Goal: Download file/media

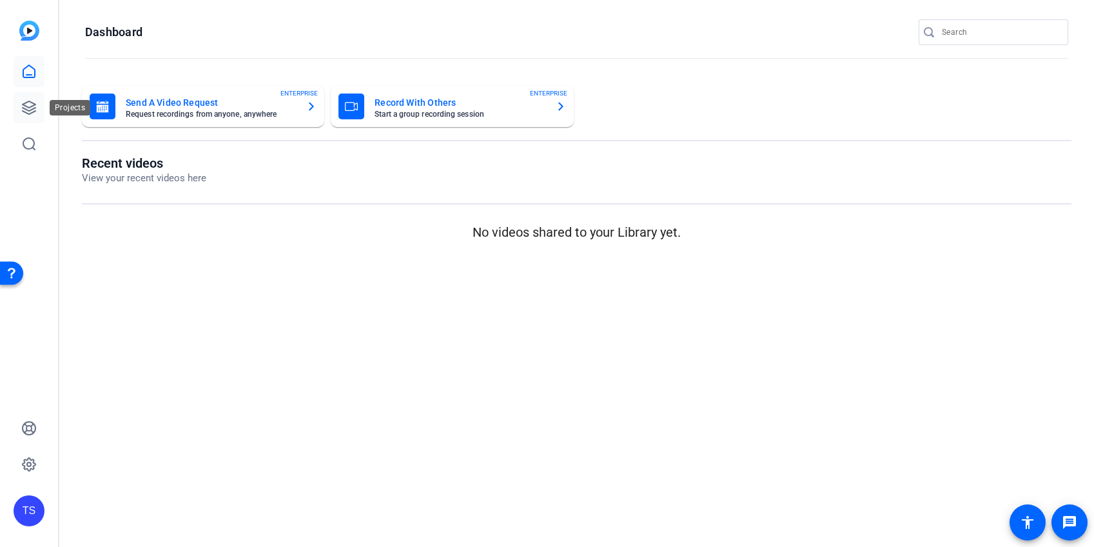
click at [32, 101] on icon at bounding box center [28, 107] width 15 height 15
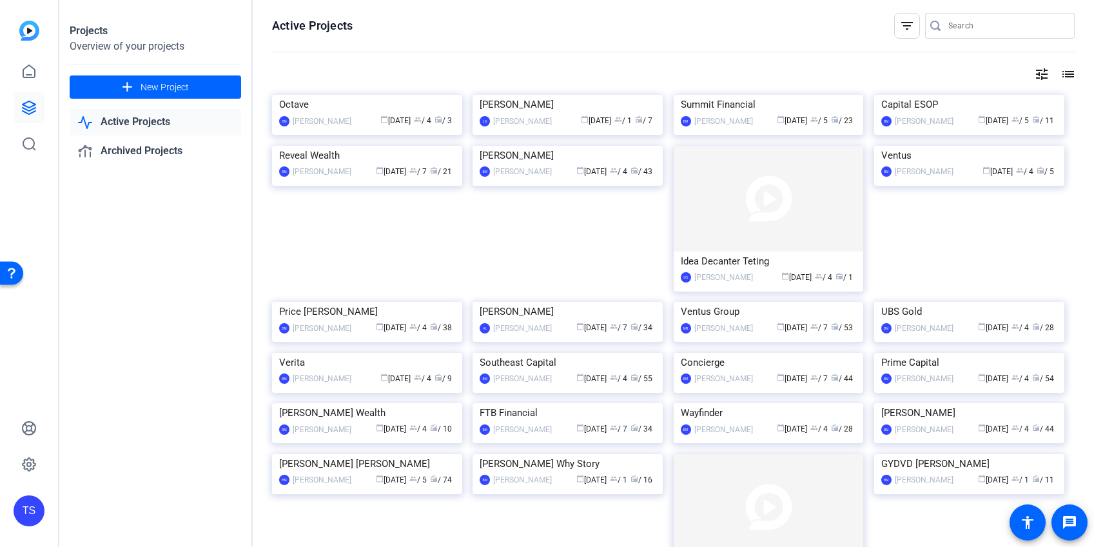
click at [1042, 75] on mat-icon "tune" at bounding box center [1041, 73] width 15 height 15
click at [1038, 99] on div "Sort Newest First" at bounding box center [975, 100] width 137 height 17
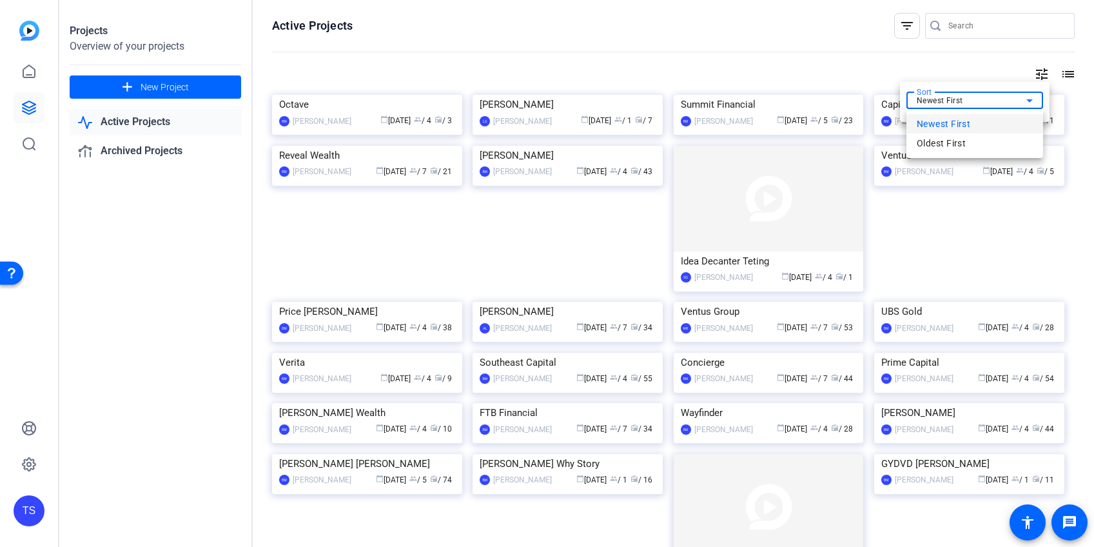
click at [1038, 99] on div at bounding box center [547, 273] width 1094 height 547
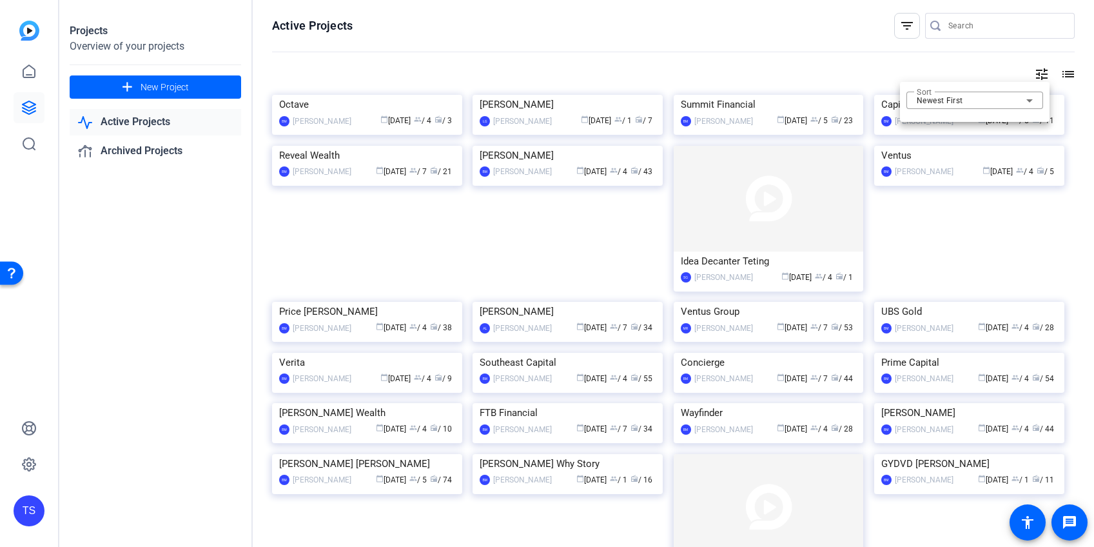
click at [1067, 75] on div at bounding box center [547, 273] width 1094 height 547
click at [1067, 72] on mat-icon "list" at bounding box center [1066, 73] width 15 height 15
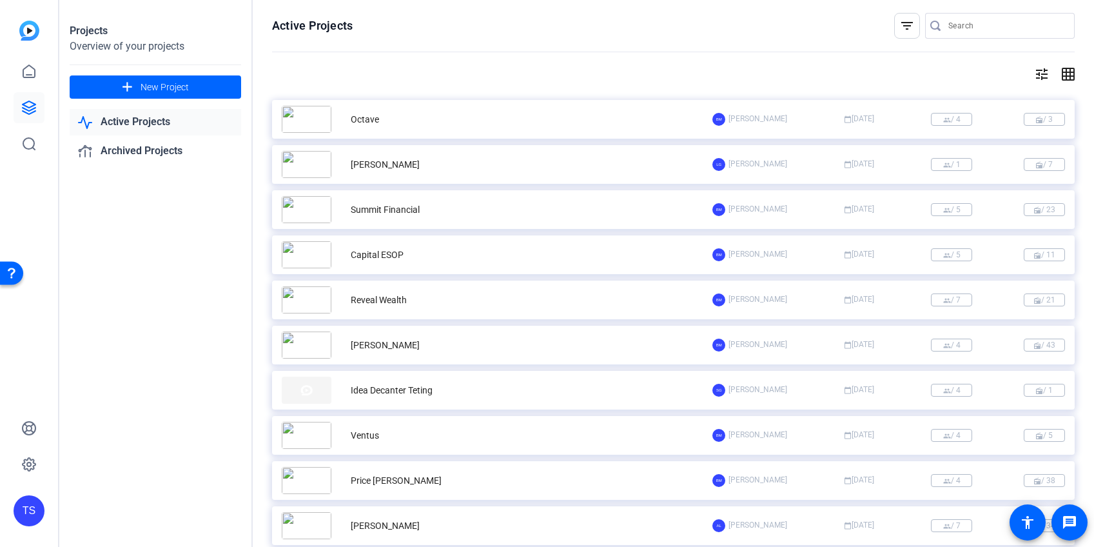
click at [1067, 72] on mat-icon "grid_on" at bounding box center [1066, 73] width 15 height 15
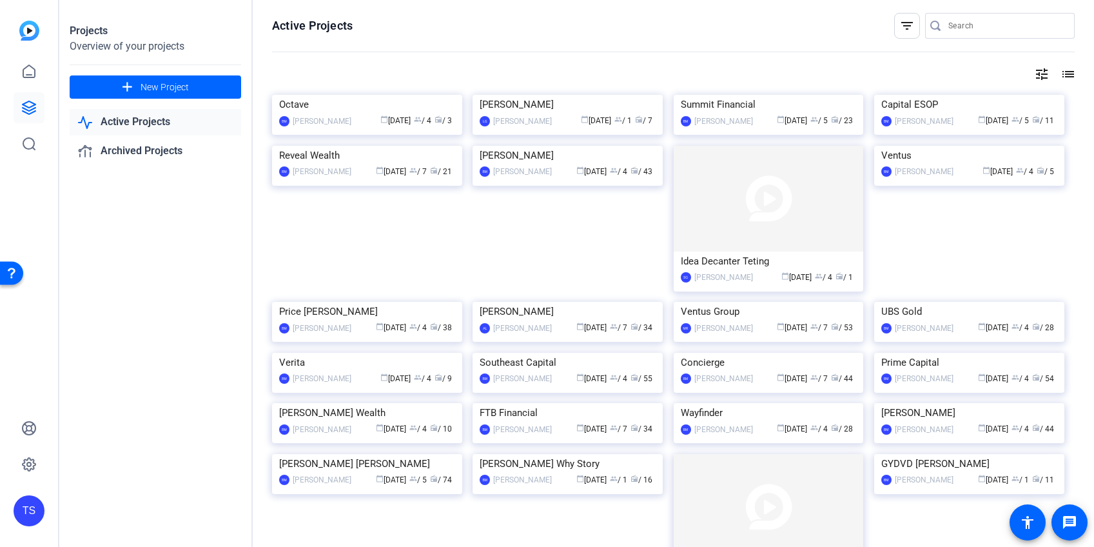
click at [1009, 27] on input "Search" at bounding box center [1007, 25] width 116 height 15
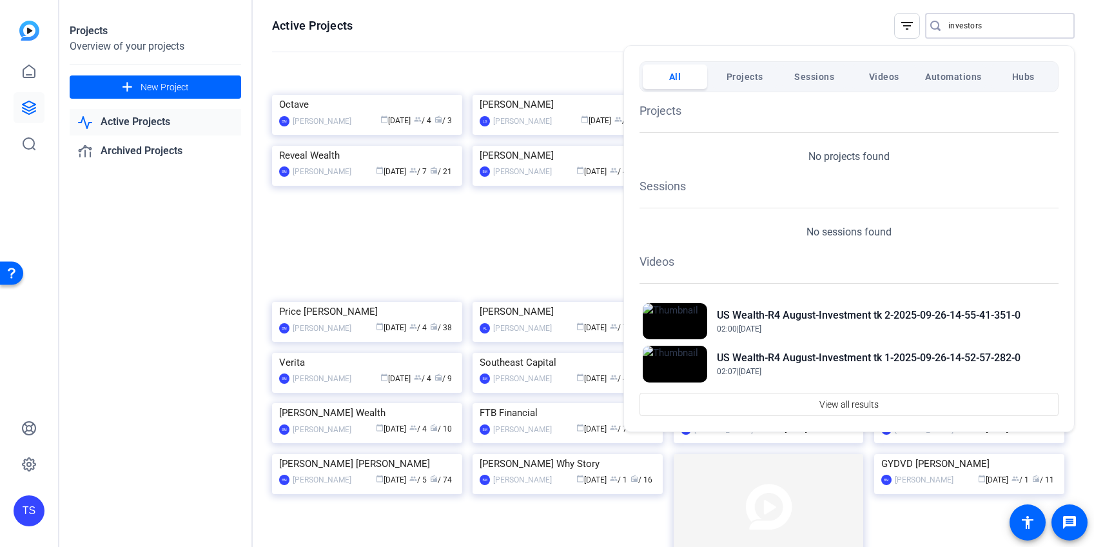
type input "investors"
click at [564, 32] on div at bounding box center [547, 273] width 1094 height 547
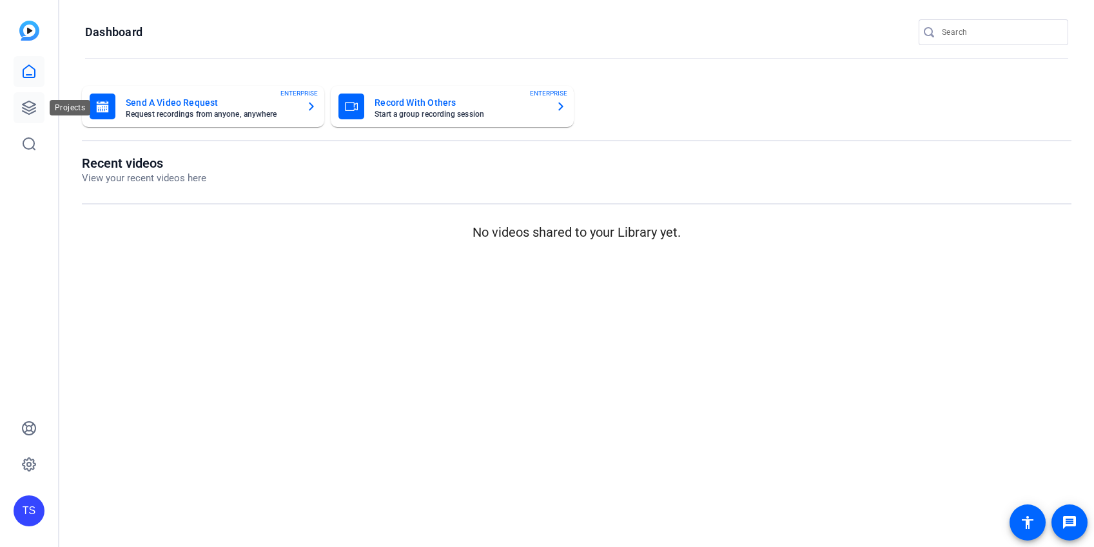
click at [31, 100] on icon at bounding box center [28, 107] width 15 height 15
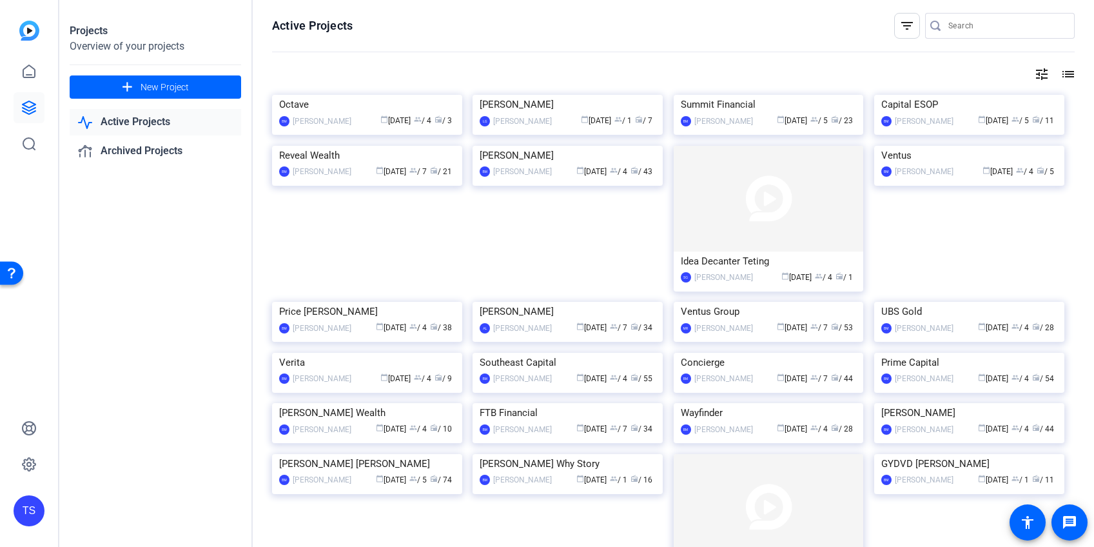
click at [955, 25] on input "Search" at bounding box center [1007, 25] width 116 height 15
type input "steckler"
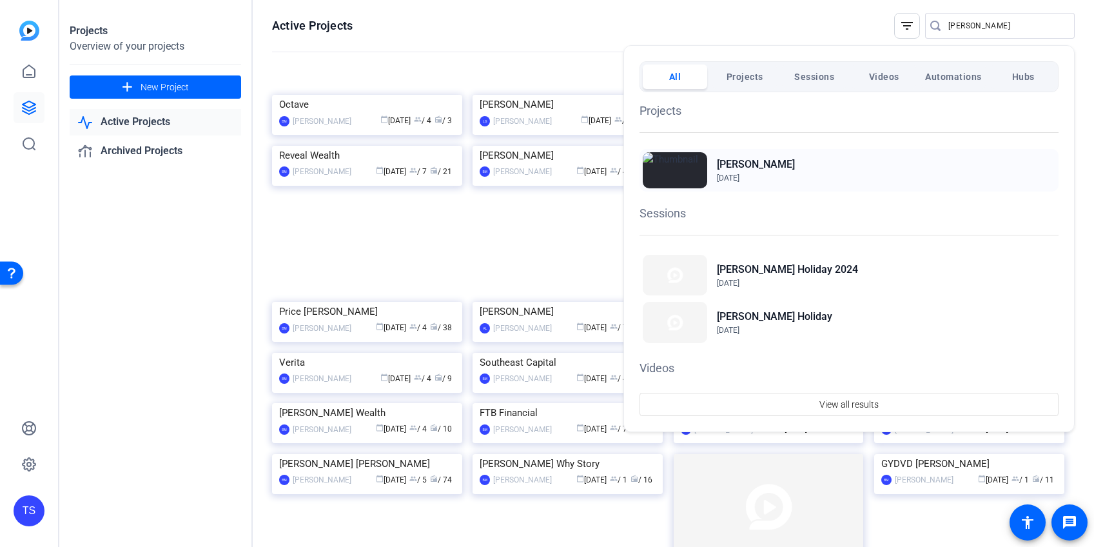
click at [743, 167] on h2 "[PERSON_NAME]" at bounding box center [756, 164] width 78 height 15
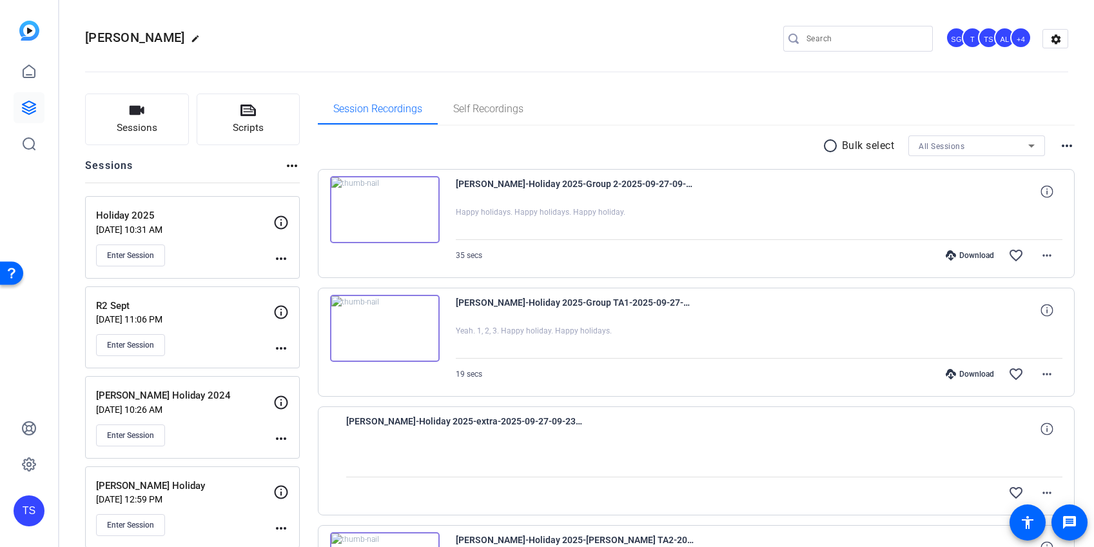
click at [414, 212] on img at bounding box center [385, 209] width 110 height 67
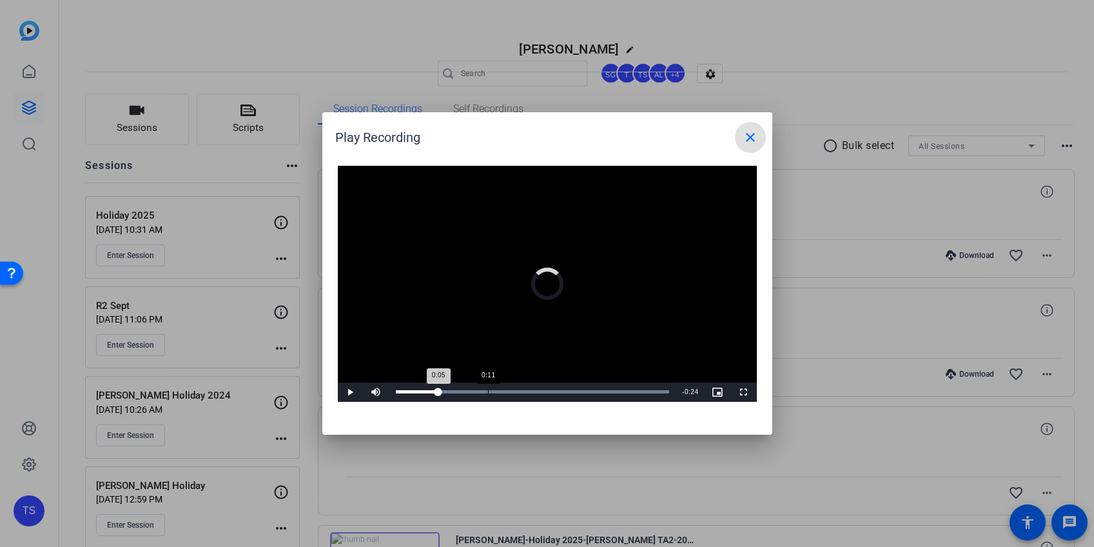
click at [488, 390] on div "0:11" at bounding box center [488, 391] width 1 height 3
click at [527, 390] on div "Loaded : 100.00% 0:16 0:16" at bounding box center [533, 391] width 274 height 3
click at [568, 390] on div "0:22" at bounding box center [568, 391] width 1 height 3
click at [604, 391] on div "Loaded : 100.00% 0:26 0:22" at bounding box center [533, 391] width 274 height 3
click at [636, 392] on div "0:30" at bounding box center [636, 391] width 1 height 3
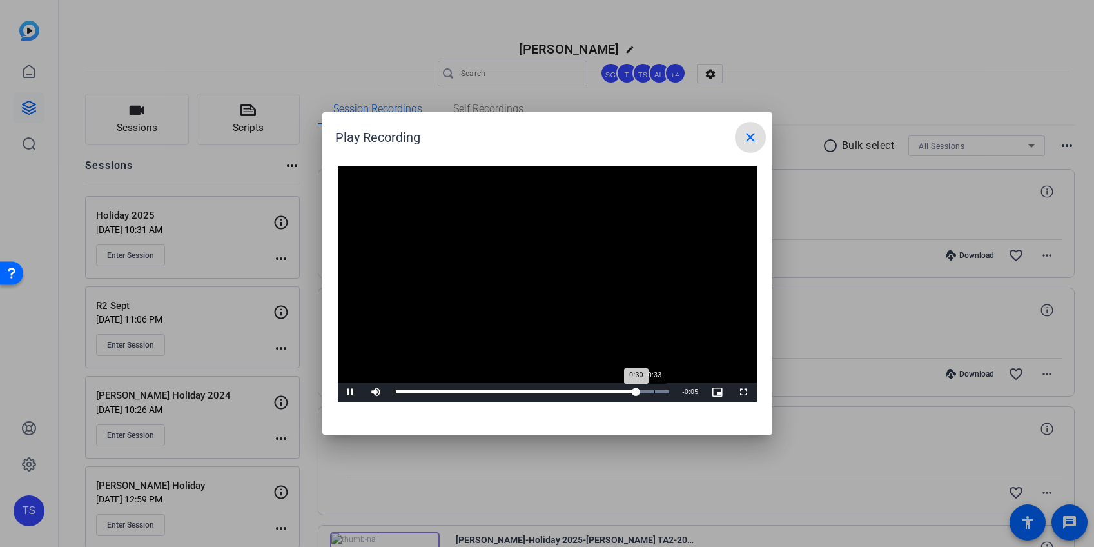
click at [654, 392] on div "Loaded : 100.00% 0:33 0:30" at bounding box center [533, 391] width 274 height 3
click at [757, 136] on mat-icon "close" at bounding box center [750, 137] width 15 height 15
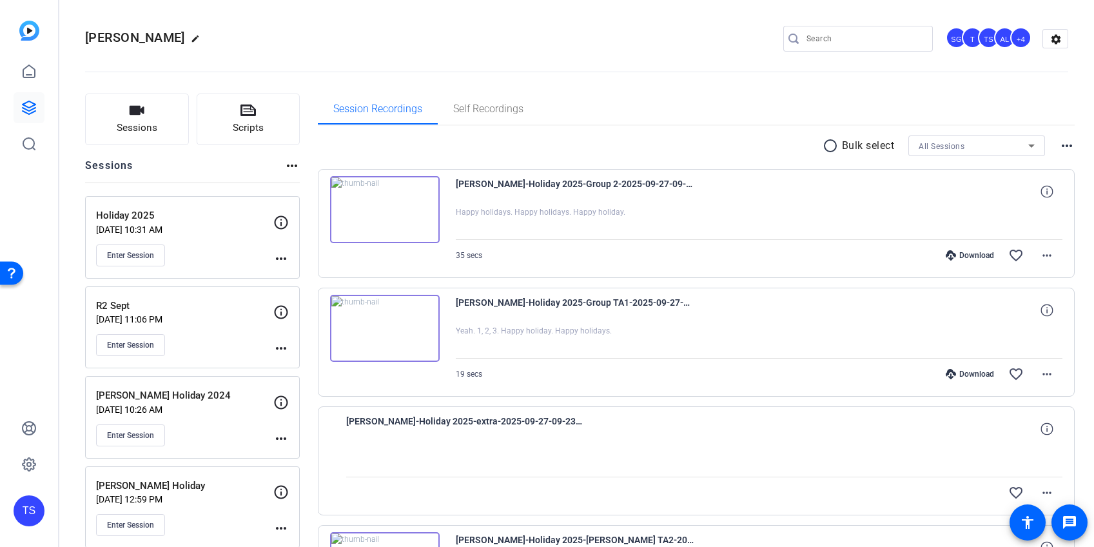
click at [390, 337] on img at bounding box center [385, 328] width 110 height 67
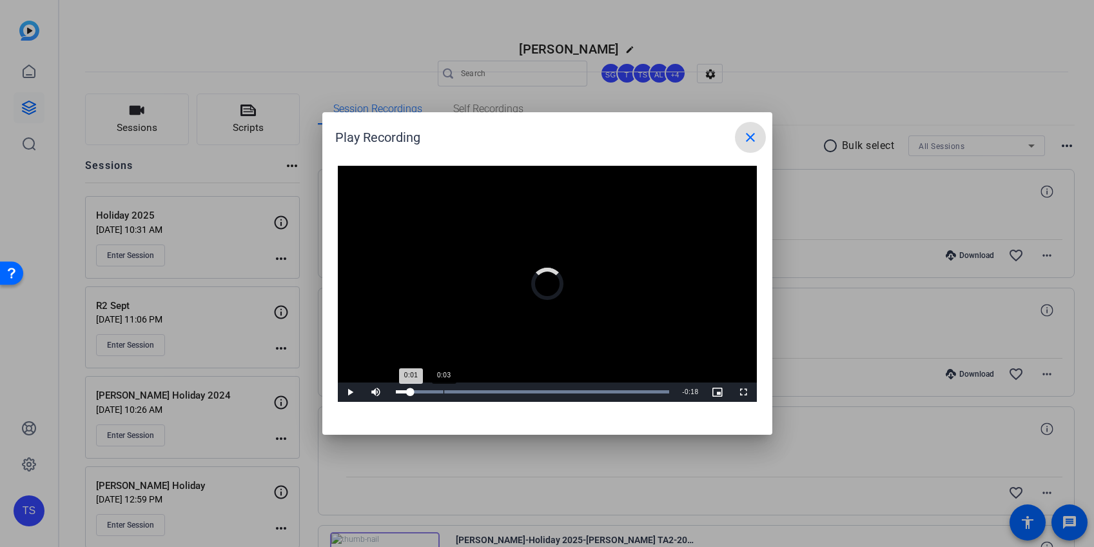
click at [444, 390] on div "Loaded : 100.00% 0:03 0:01" at bounding box center [533, 391] width 274 height 3
click at [521, 388] on div "Loaded : 100.00% 0:08 0:03" at bounding box center [532, 391] width 287 height 19
drag, startPoint x: 558, startPoint y: 389, endPoint x: 601, endPoint y: 391, distance: 42.6
click at [560, 389] on div "Loaded : 100.00% 0:11 0:09" at bounding box center [532, 391] width 287 height 19
click at [618, 391] on div "Loaded : 100.00% 0:15 0:15" at bounding box center [533, 391] width 274 height 3
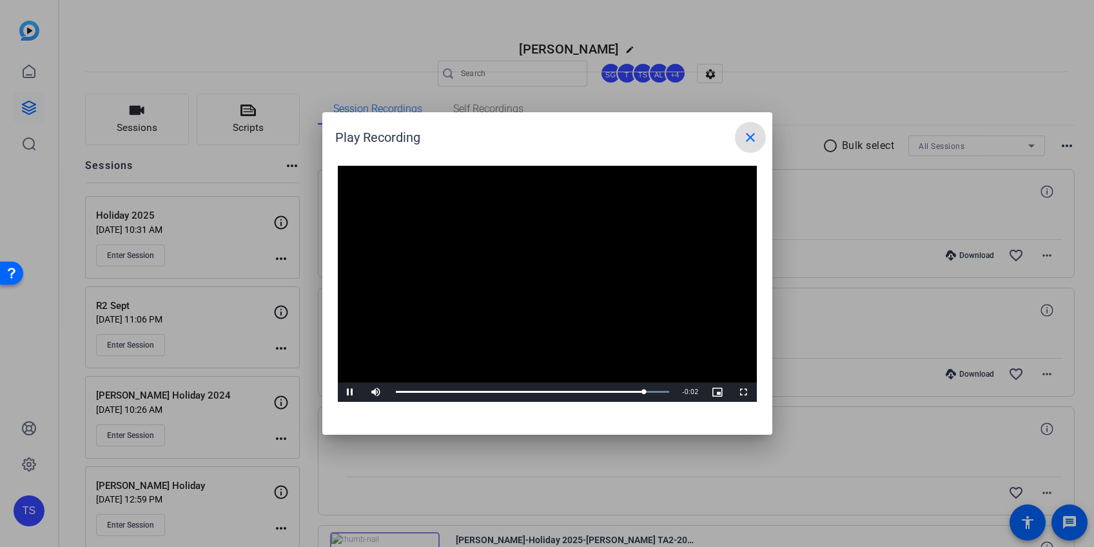
click at [746, 136] on mat-icon "close" at bounding box center [750, 137] width 15 height 15
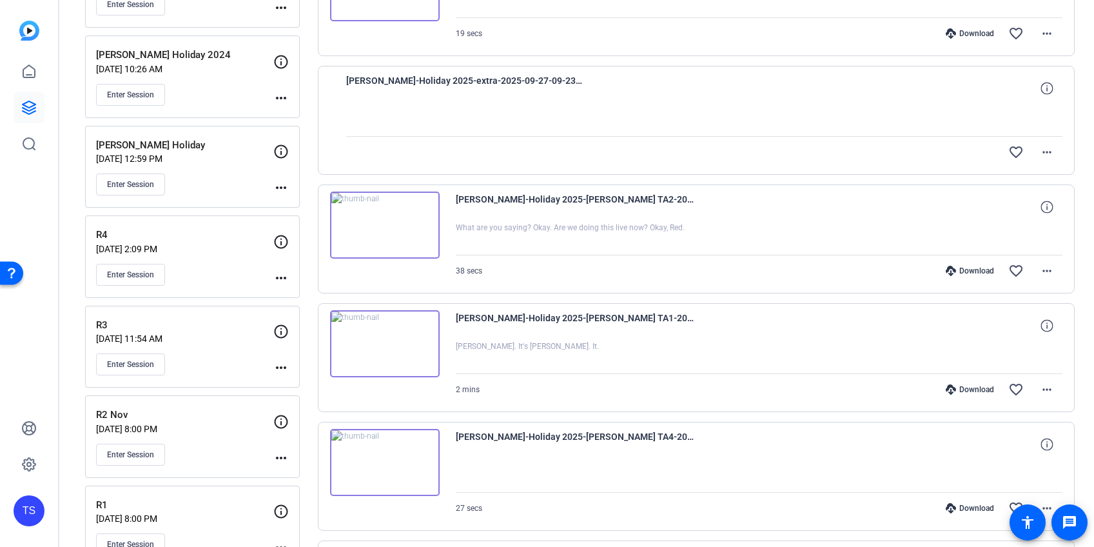
scroll to position [343, 0]
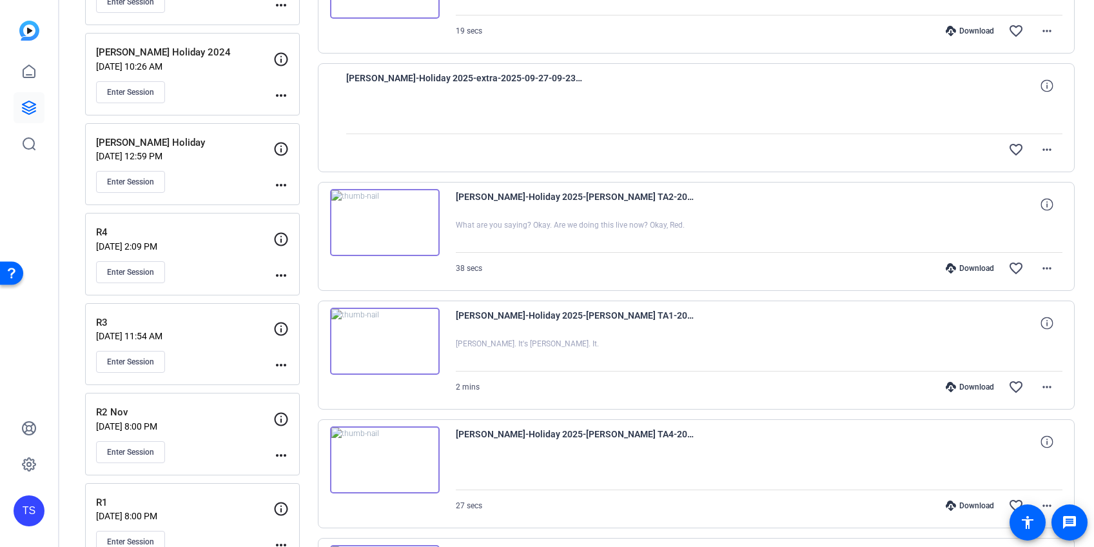
click at [400, 226] on img at bounding box center [385, 222] width 110 height 67
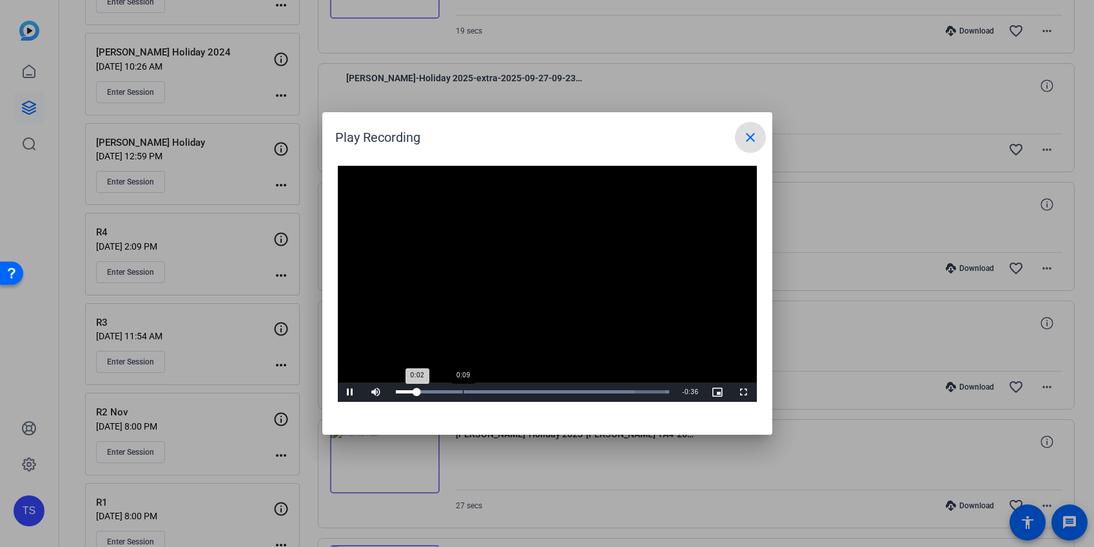
click at [462, 390] on div "Loaded : 100.00% 0:09 0:02" at bounding box center [533, 391] width 274 height 3
click at [495, 390] on div "Loaded : 100.00% 0:13 0:09" at bounding box center [533, 391] width 274 height 3
click at [535, 391] on div "Loaded : 100.00% 0:19 0:14" at bounding box center [533, 391] width 274 height 3
click at [572, 392] on div "Loaded : 100.00% 0:24 0:20" at bounding box center [533, 391] width 274 height 3
click at [611, 389] on div "Loaded : 100.00% 0:30 0:25" at bounding box center [532, 391] width 287 height 19
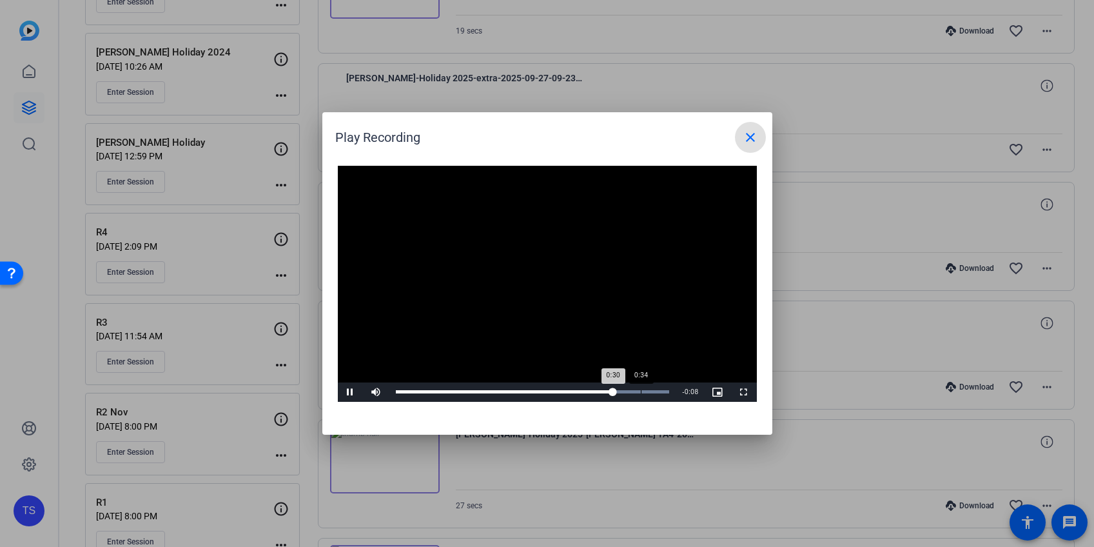
click at [640, 389] on div "Loaded : 100.00% 0:34 0:30" at bounding box center [532, 391] width 287 height 19
click at [754, 132] on mat-icon "close" at bounding box center [750, 137] width 15 height 15
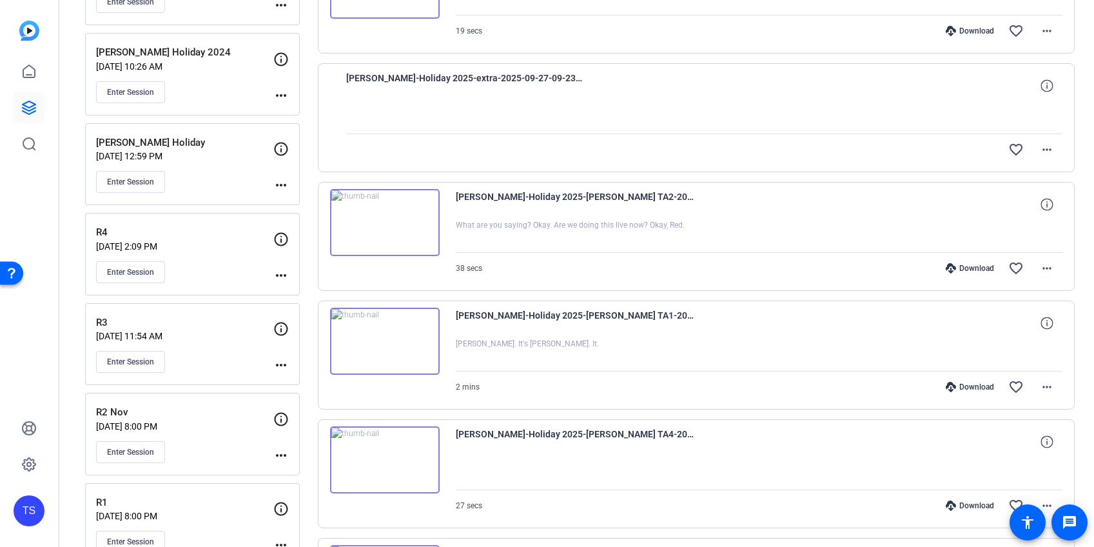
click at [367, 349] on img at bounding box center [385, 341] width 110 height 67
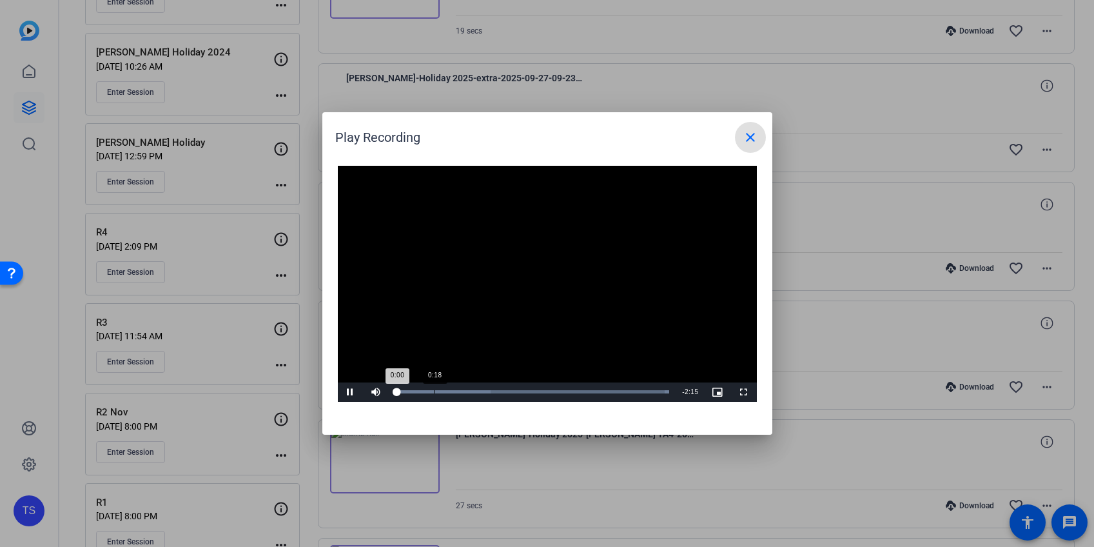
click at [435, 390] on div "Loaded : 100.00% 0:18 0:00" at bounding box center [533, 391] width 274 height 3
click at [464, 389] on div "Loaded : 100.00% 0:34 0:19" at bounding box center [532, 391] width 287 height 19
click at [539, 391] on div "1:10" at bounding box center [539, 391] width 1 height 3
click at [569, 391] on div "Loaded : 100.00% 1:25 1:25" at bounding box center [533, 391] width 274 height 3
click at [754, 136] on mat-icon "close" at bounding box center [750, 137] width 15 height 15
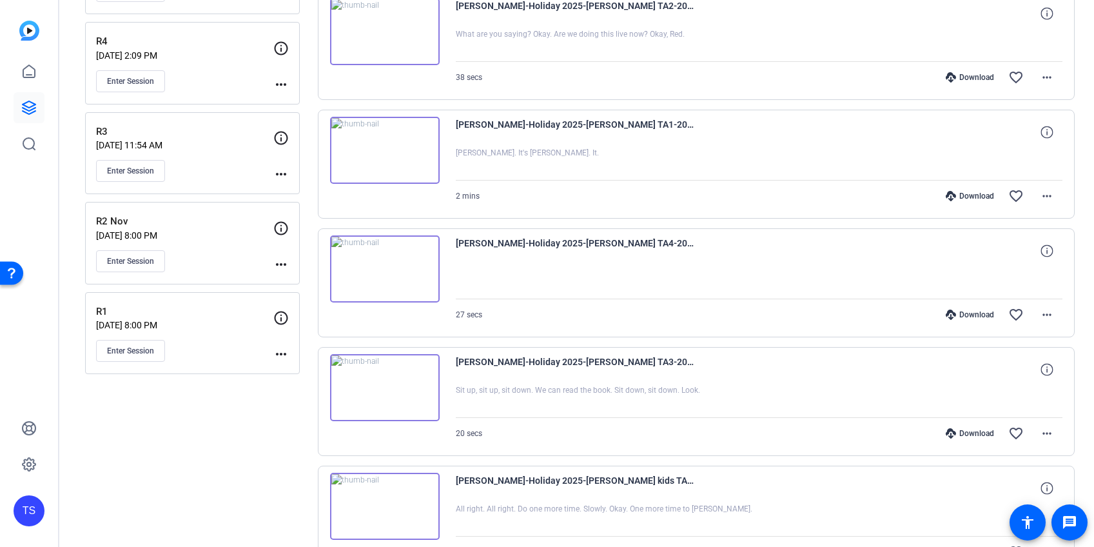
scroll to position [542, 0]
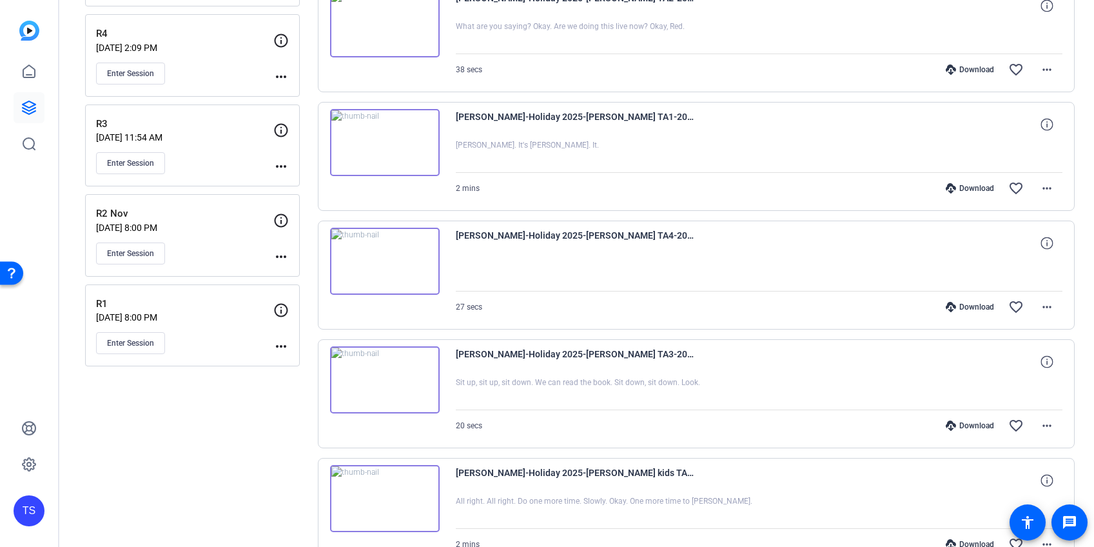
click at [413, 279] on img at bounding box center [385, 261] width 110 height 67
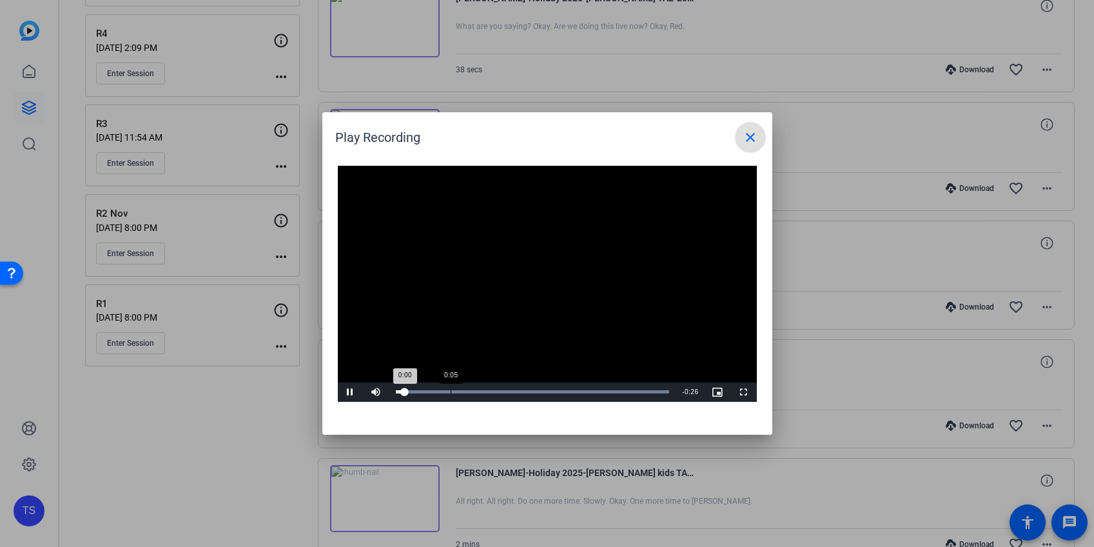
click at [450, 391] on div "Loaded : 100.00% 0:05 0:00" at bounding box center [533, 391] width 274 height 3
drag, startPoint x: 506, startPoint y: 390, endPoint x: 524, endPoint y: 393, distance: 19.0
click at [507, 390] on div "Loaded : 100.00% 0:10 0:05" at bounding box center [533, 391] width 274 height 3
drag, startPoint x: 543, startPoint y: 393, endPoint x: 596, endPoint y: 395, distance: 52.9
click at [545, 393] on div "Loaded : 100.00% 0:14 0:14" at bounding box center [532, 391] width 287 height 19
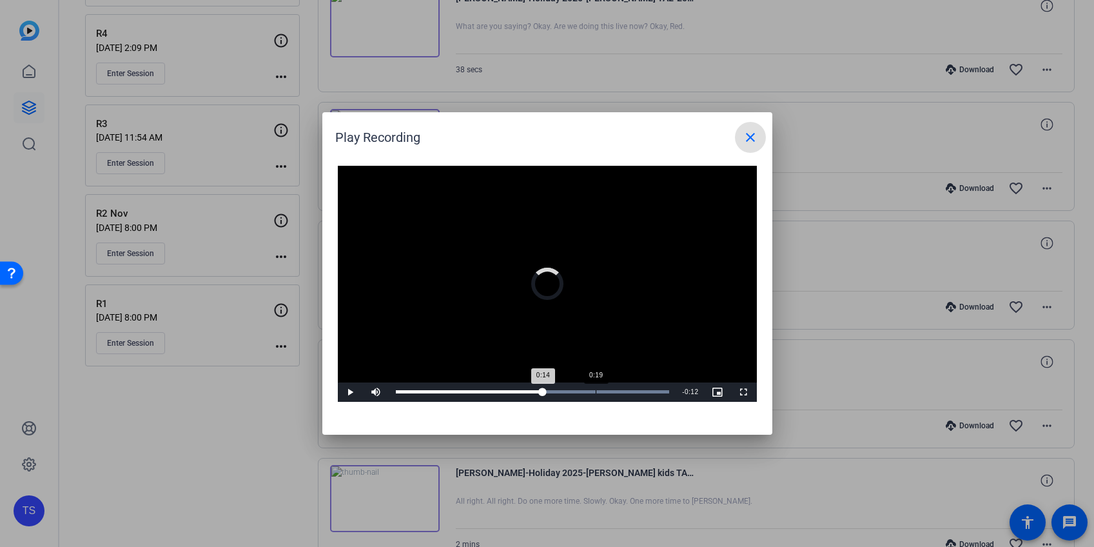
click at [596, 395] on div "Loaded : 100.00% 0:19 0:14" at bounding box center [532, 391] width 287 height 19
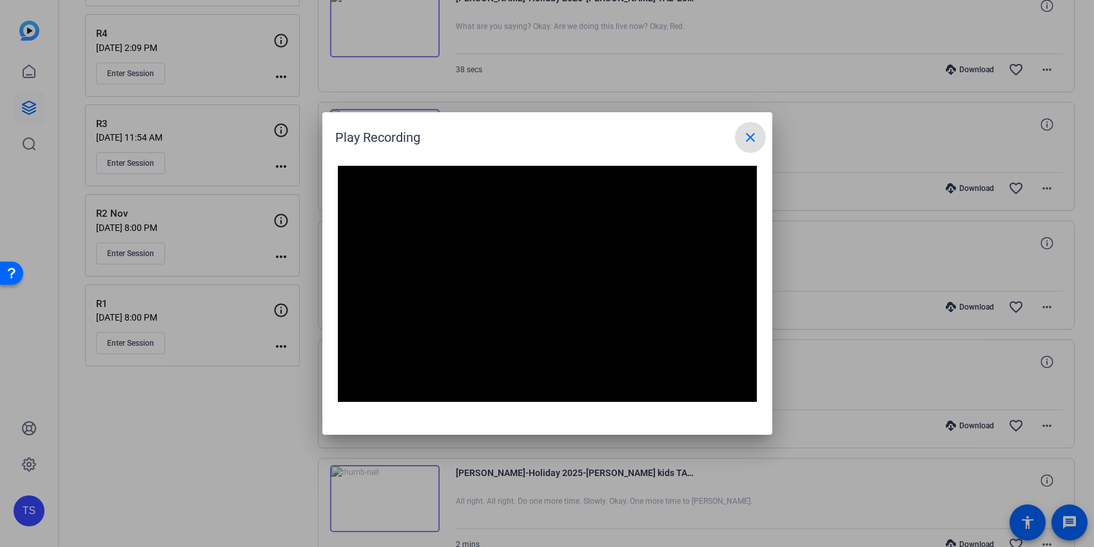
click at [750, 139] on mat-icon "close" at bounding box center [750, 137] width 15 height 15
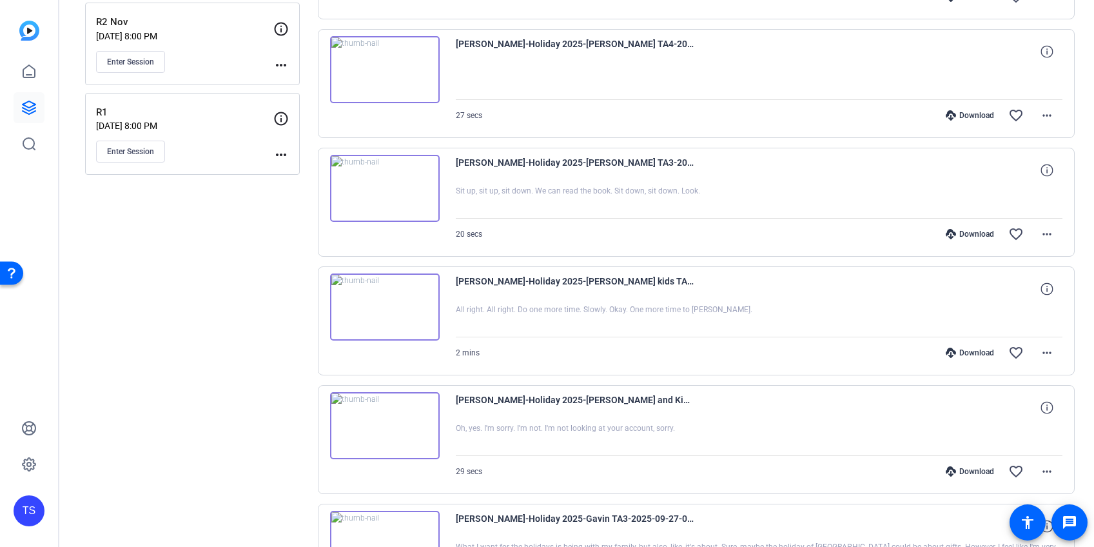
scroll to position [742, 0]
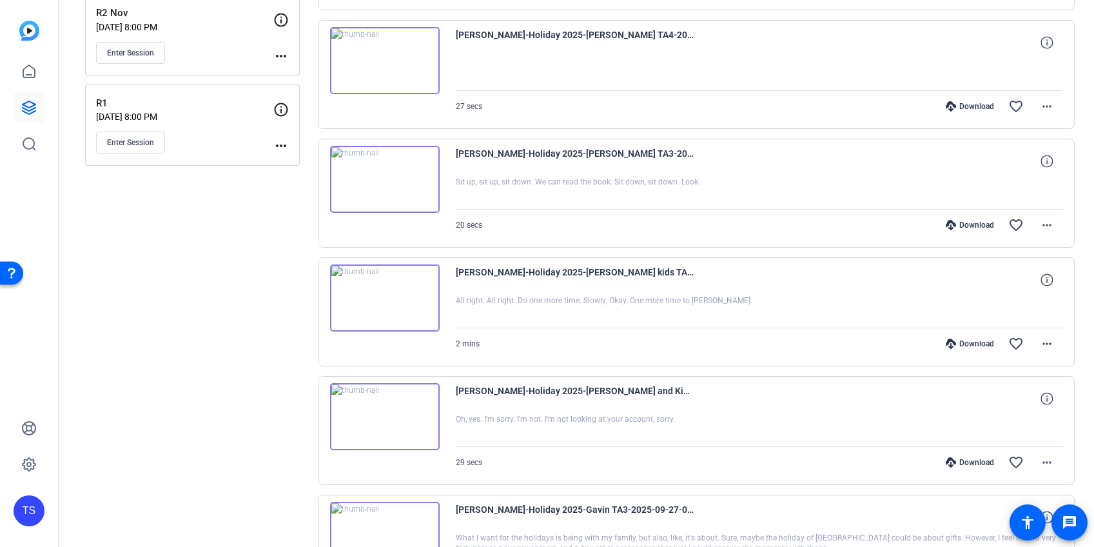
click at [424, 184] on img at bounding box center [385, 179] width 110 height 67
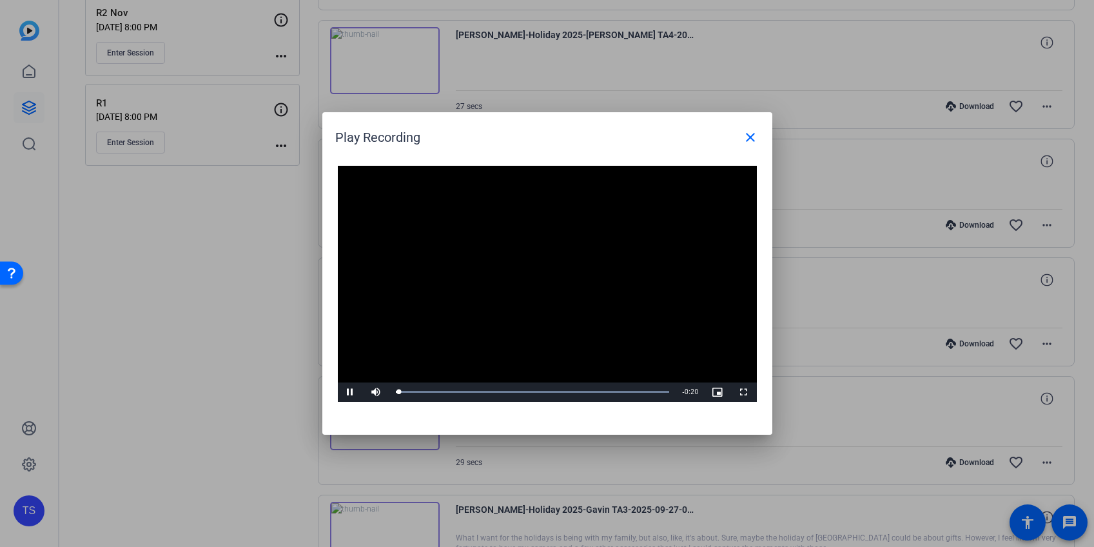
click at [535, 277] on video "Video Player" at bounding box center [547, 284] width 419 height 236
click at [348, 392] on span "Video Player" at bounding box center [351, 392] width 26 height 0
click at [467, 392] on div "Loaded : 100.00% 0:05 0:01" at bounding box center [533, 391] width 274 height 3
click at [520, 393] on div "Loaded : 100.00% 0:09 0:05" at bounding box center [533, 391] width 274 height 3
click at [548, 394] on div "Loaded : 100.00% 0:11 0:11" at bounding box center [532, 391] width 287 height 19
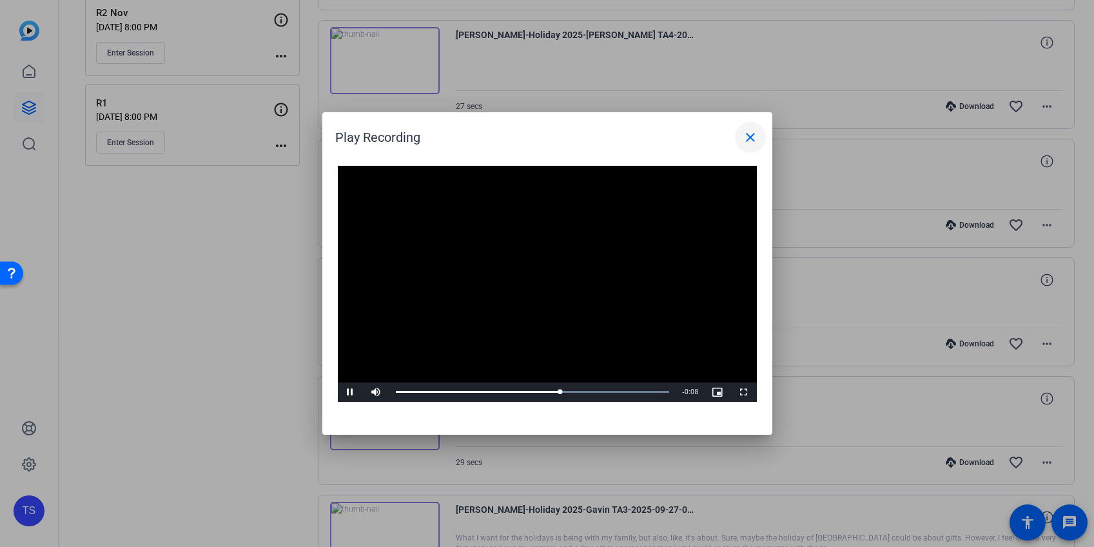
click at [749, 139] on mat-icon "close" at bounding box center [750, 137] width 15 height 15
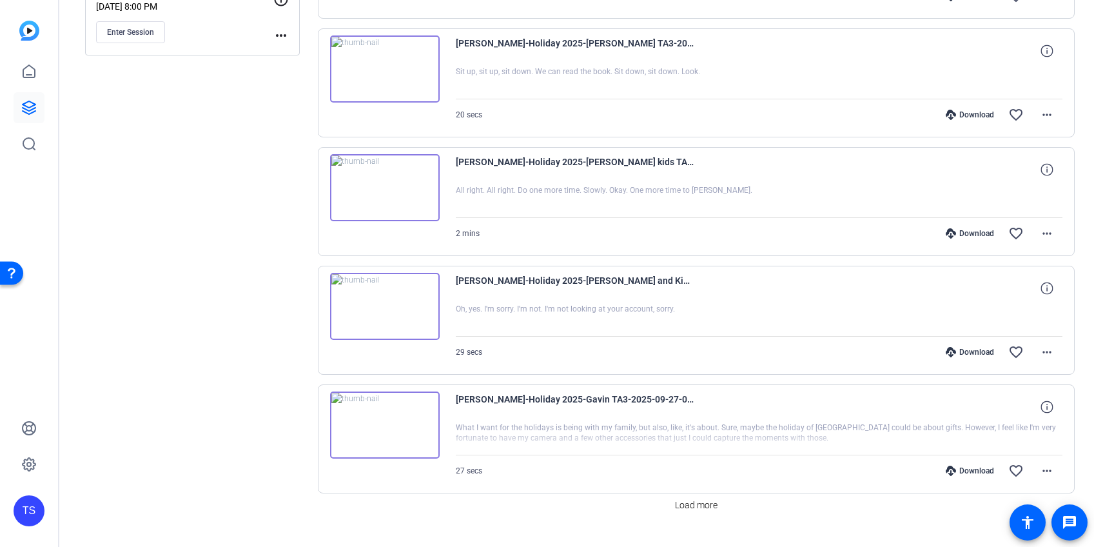
scroll to position [880, 0]
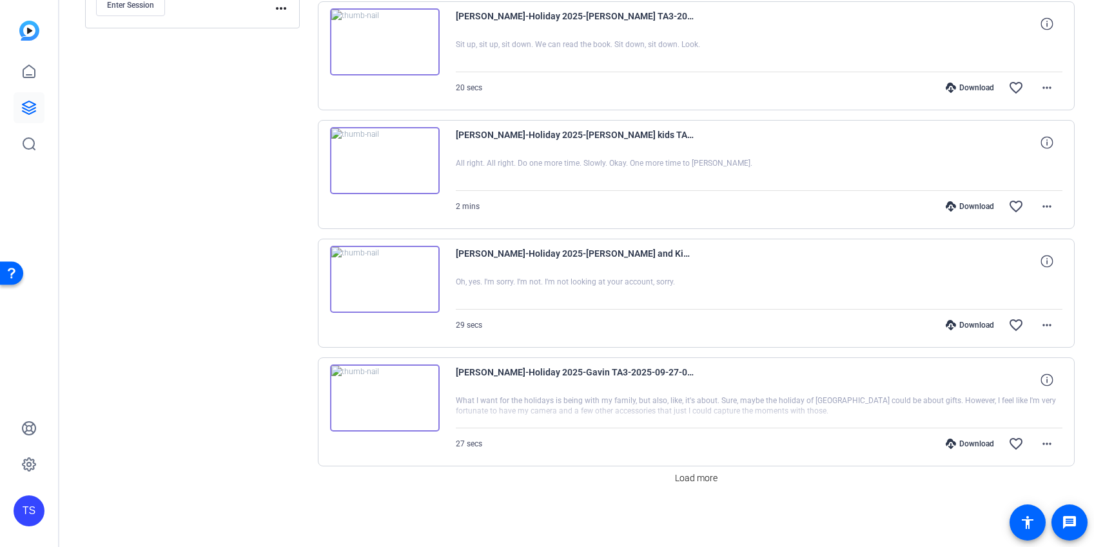
click at [402, 279] on img at bounding box center [385, 279] width 110 height 67
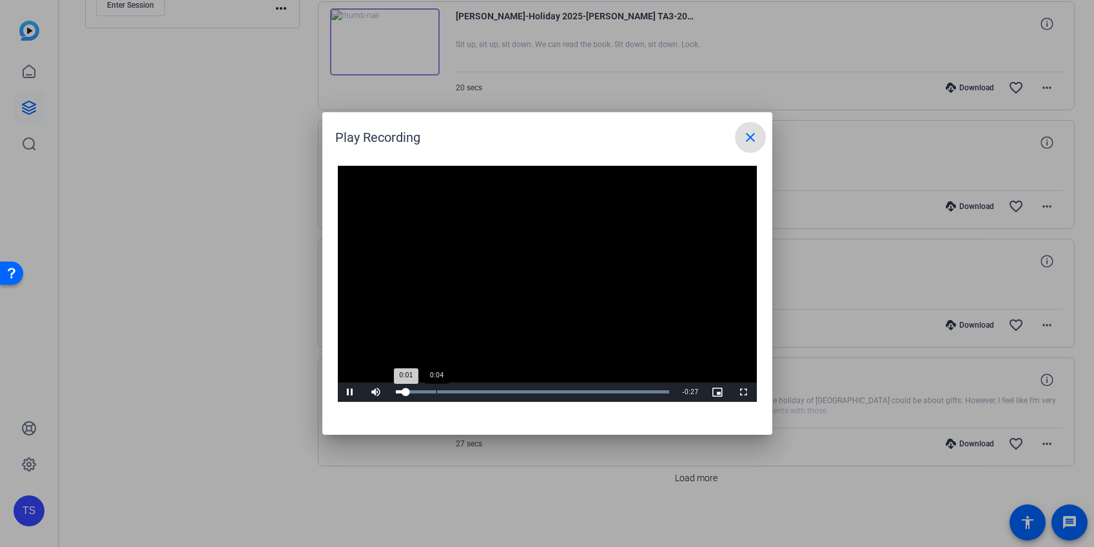
click at [438, 388] on div "Loaded : 100.00% 0:04 0:01" at bounding box center [532, 391] width 287 height 19
drag, startPoint x: 492, startPoint y: 389, endPoint x: 509, endPoint y: 390, distance: 16.8
click at [493, 389] on div "Loaded : 100.00% 0:10 0:04" at bounding box center [532, 391] width 287 height 19
click at [510, 391] on div "0:11" at bounding box center [509, 391] width 1 height 3
click at [751, 140] on mat-icon "close" at bounding box center [750, 137] width 15 height 15
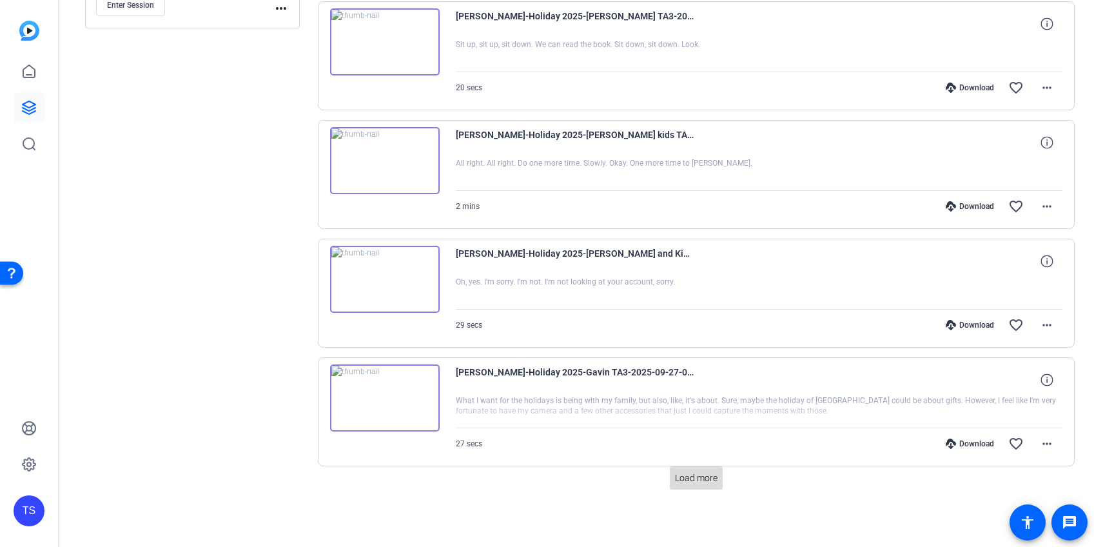
click at [690, 481] on span "Load more" at bounding box center [696, 478] width 43 height 14
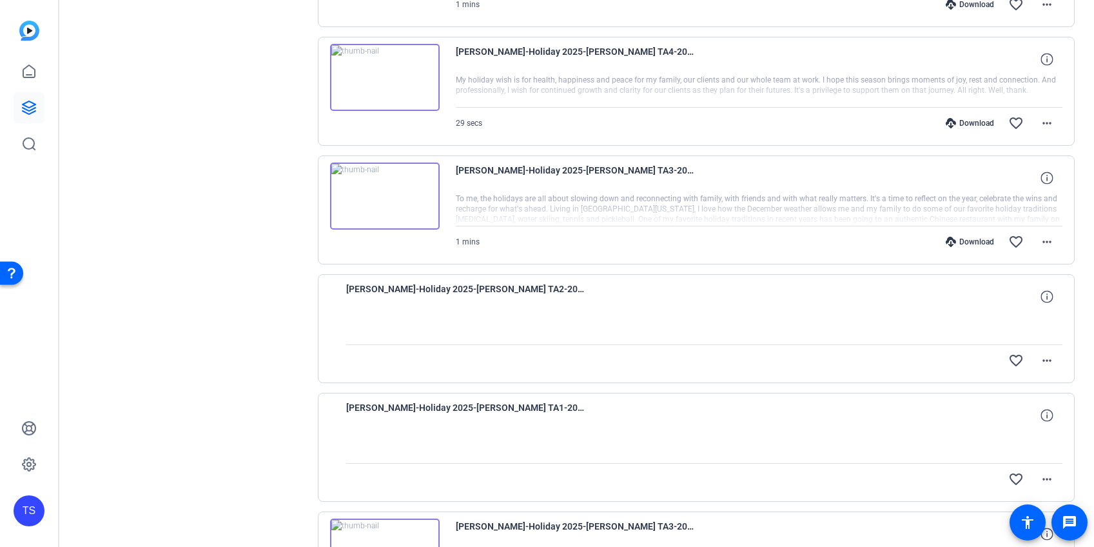
scroll to position [2066, 0]
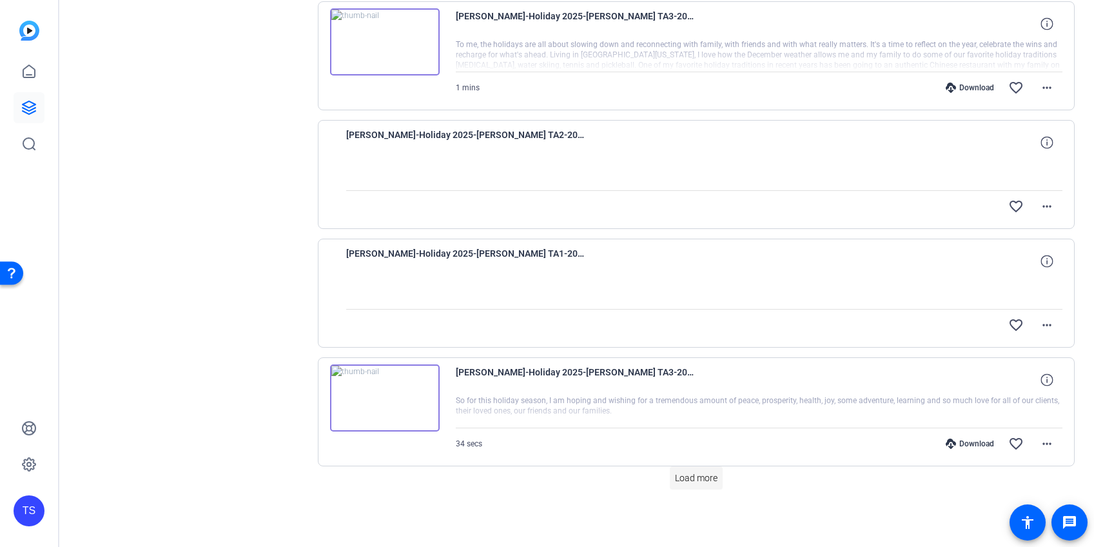
click at [684, 475] on span "Load more" at bounding box center [696, 478] width 43 height 14
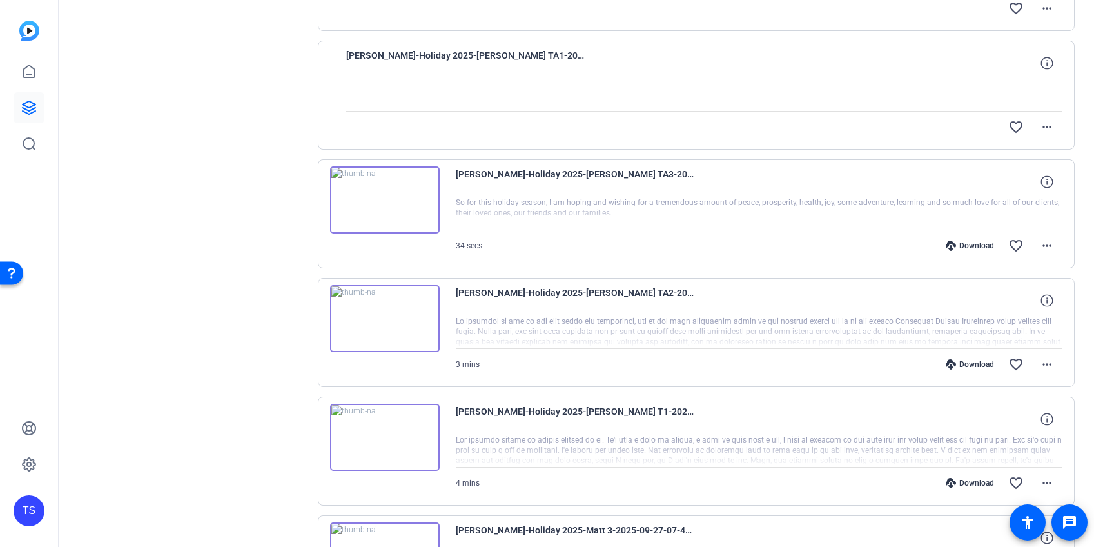
scroll to position [2289, 0]
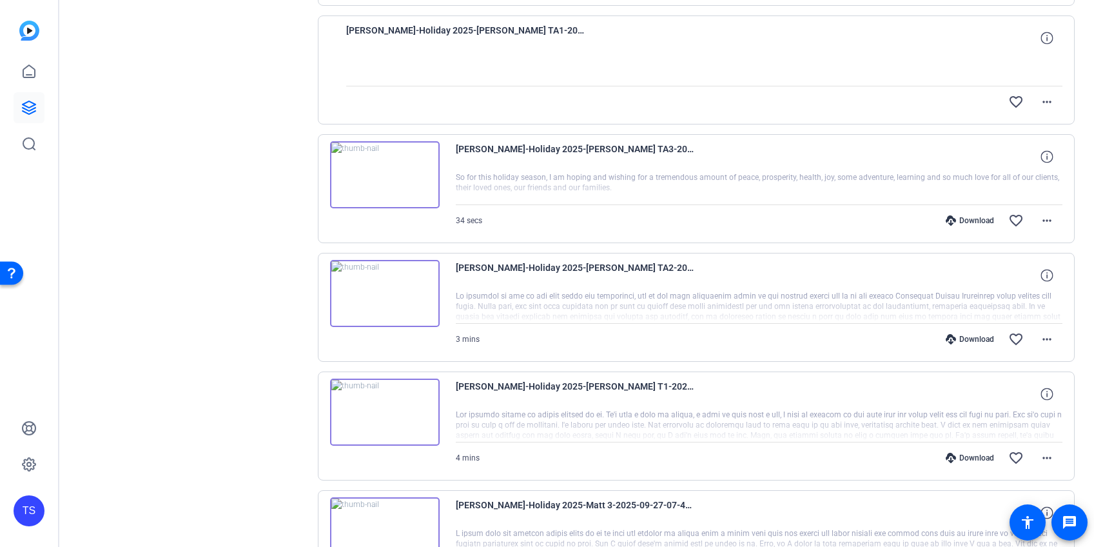
click at [415, 417] on img at bounding box center [385, 412] width 110 height 67
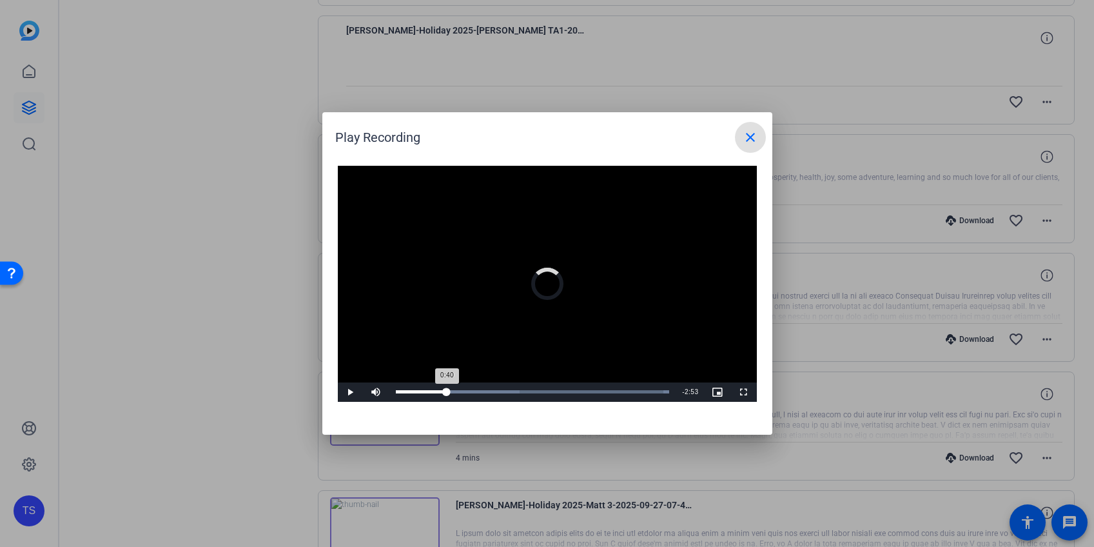
click at [447, 393] on div "Loaded : 100.00% 0:40 0:40" at bounding box center [533, 391] width 274 height 3
click at [496, 391] on div "1:17" at bounding box center [496, 391] width 1 height 3
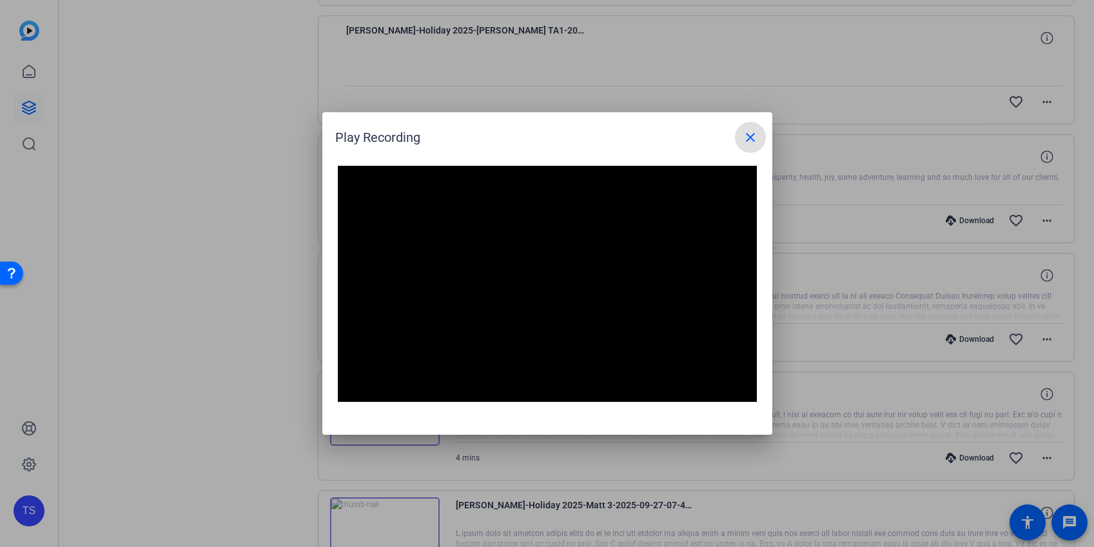
click at [754, 138] on mat-icon "close" at bounding box center [750, 137] width 15 height 15
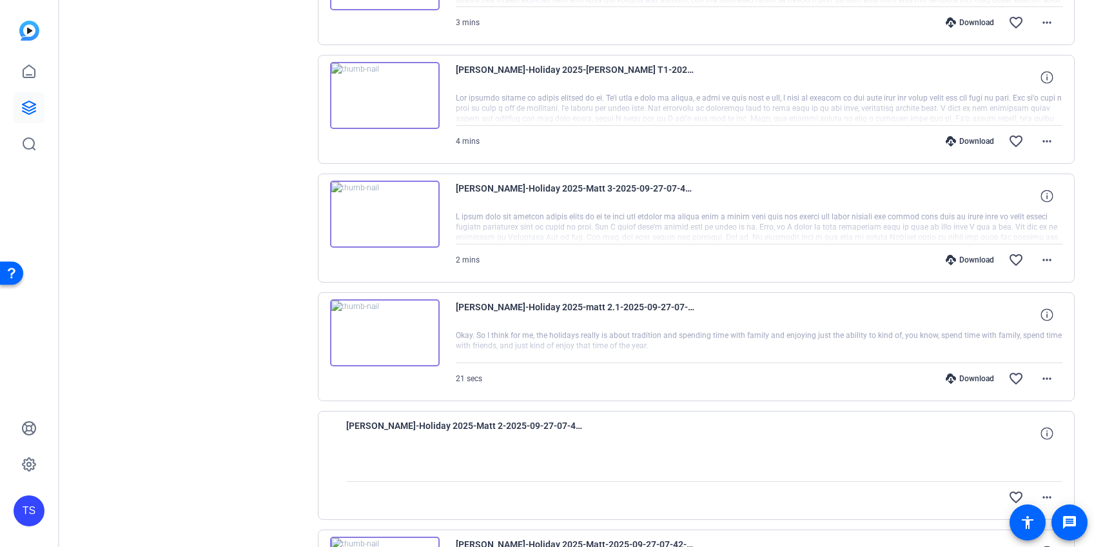
scroll to position [2608, 0]
click at [370, 322] on img at bounding box center [385, 330] width 110 height 67
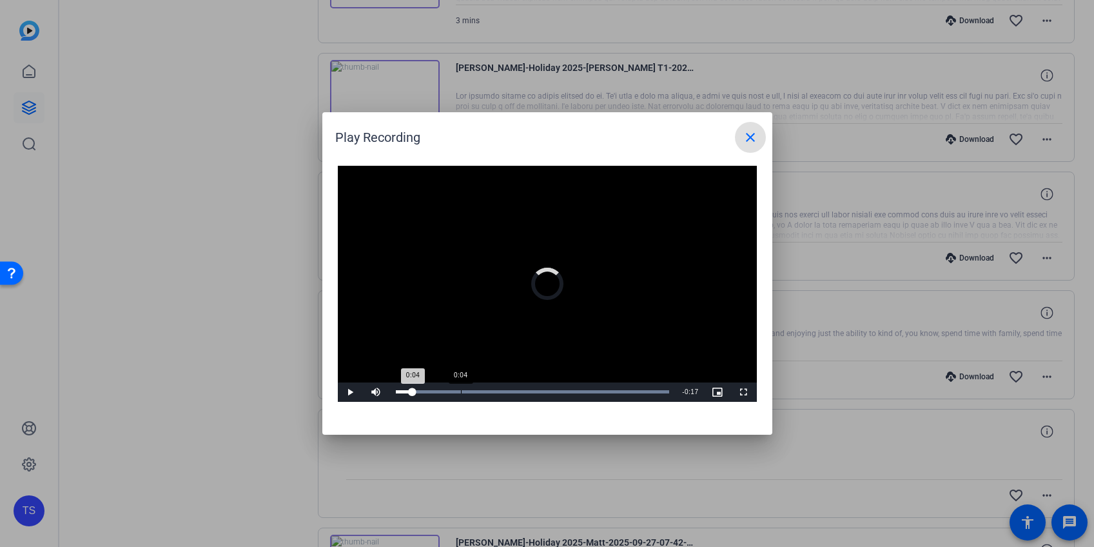
click at [461, 392] on div "0:04" at bounding box center [461, 391] width 1 height 3
click at [511, 390] on div "Loaded : 100.00% 0:08 0:08" at bounding box center [533, 391] width 274 height 3
click at [577, 388] on div "Loaded : 100.00% 0:13 0:09" at bounding box center [532, 391] width 287 height 19
click at [607, 388] on div "Loaded : 100.00% 0:16 0:14" at bounding box center [532, 391] width 287 height 19
click at [749, 132] on mat-icon "close" at bounding box center [750, 137] width 15 height 15
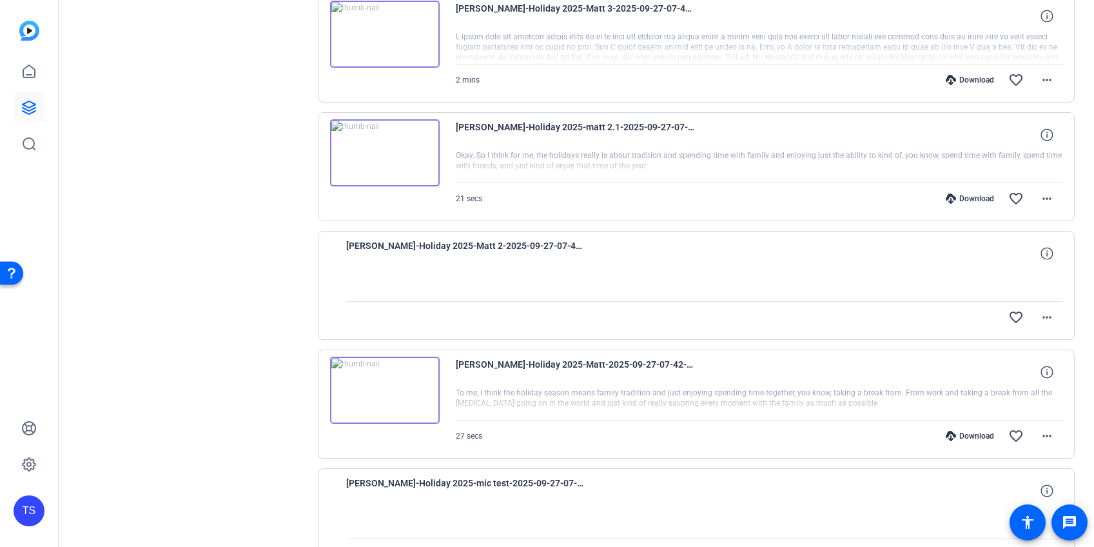
scroll to position [2790, 0]
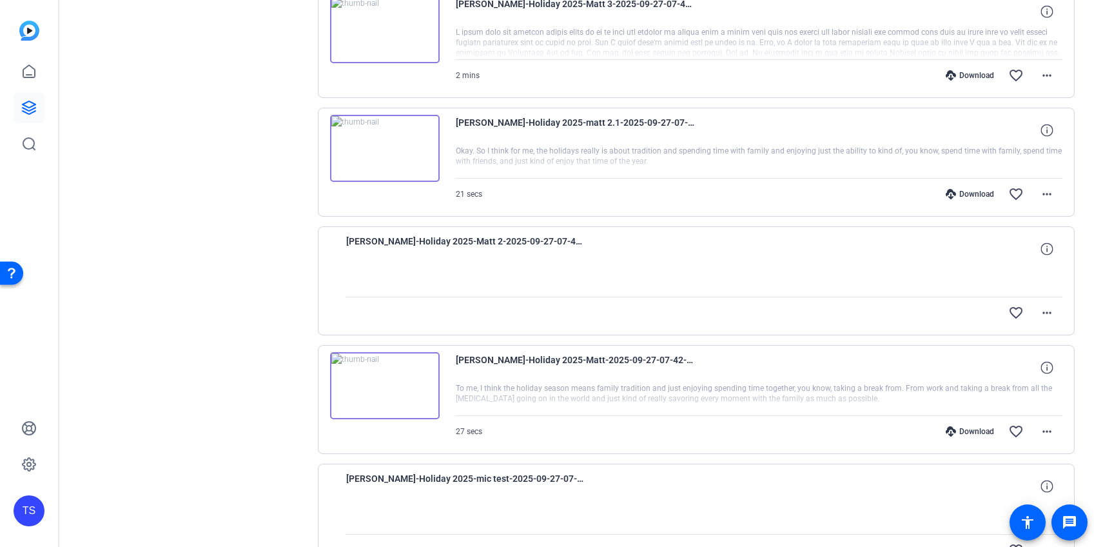
click at [413, 371] on img at bounding box center [385, 385] width 110 height 67
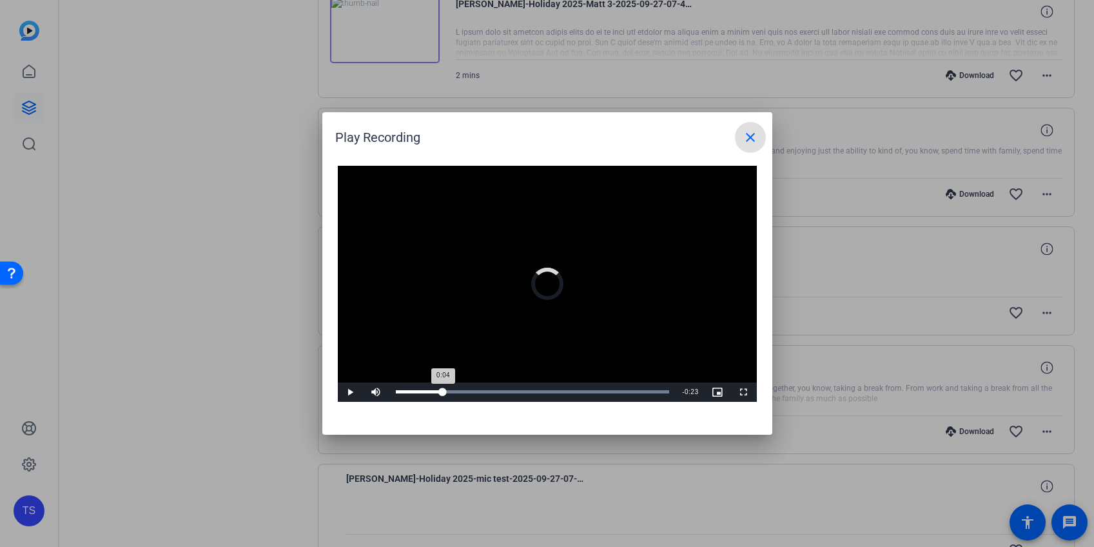
click at [443, 389] on div "Loaded : 100.00% 0:04 0:04" at bounding box center [532, 391] width 287 height 19
click at [540, 390] on div "0:14" at bounding box center [540, 391] width 1 height 3
click at [748, 132] on mat-icon "close" at bounding box center [750, 137] width 15 height 15
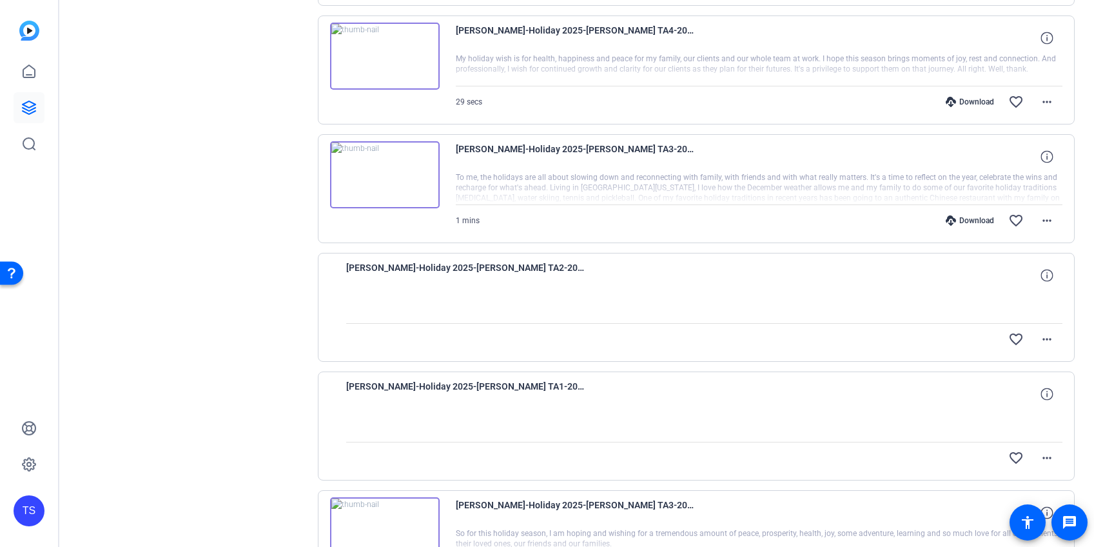
scroll to position [1864, 0]
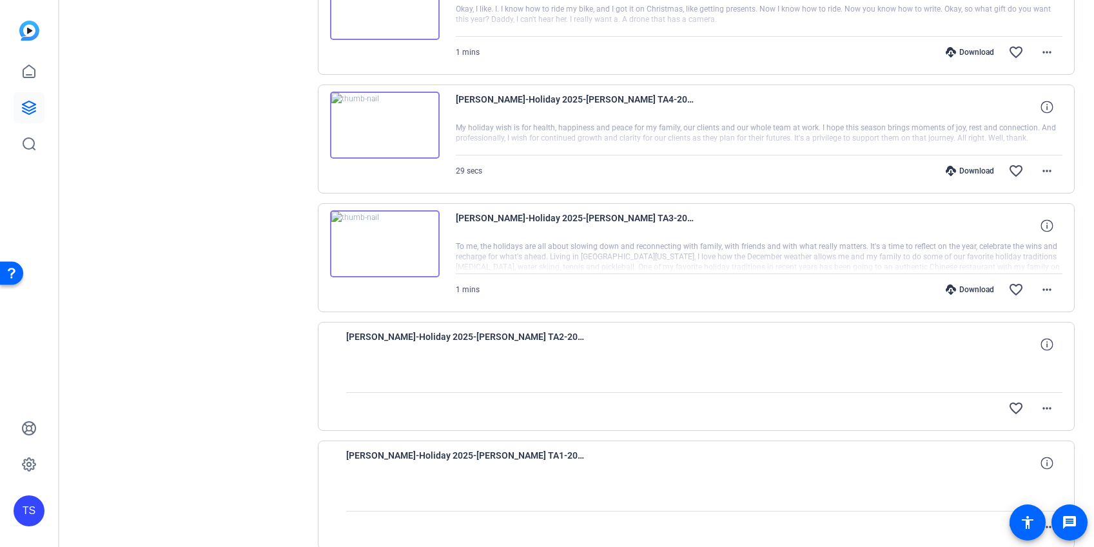
click at [422, 249] on img at bounding box center [385, 243] width 110 height 67
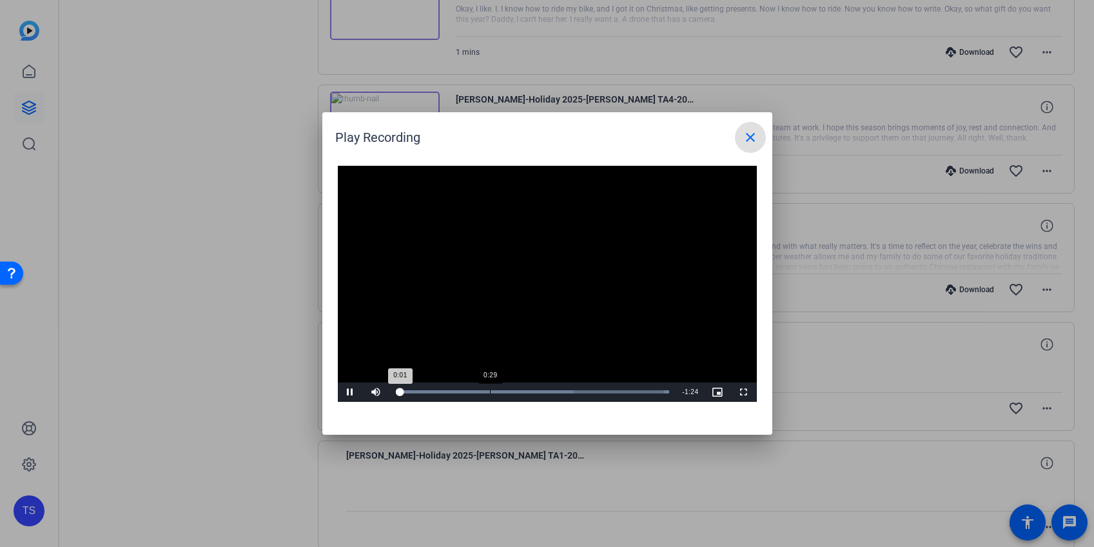
click at [490, 390] on div "0:29" at bounding box center [490, 391] width 1 height 3
click at [553, 392] on div "0:48" at bounding box center [553, 391] width 1 height 3
click at [750, 139] on mat-icon "close" at bounding box center [750, 137] width 15 height 15
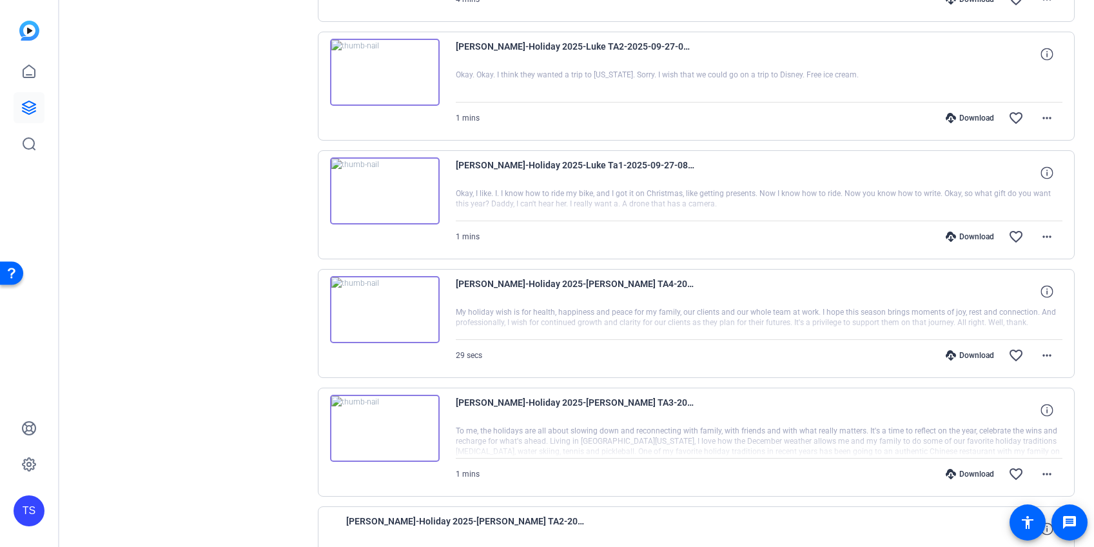
scroll to position [1679, 0]
click at [404, 194] on img at bounding box center [385, 191] width 110 height 67
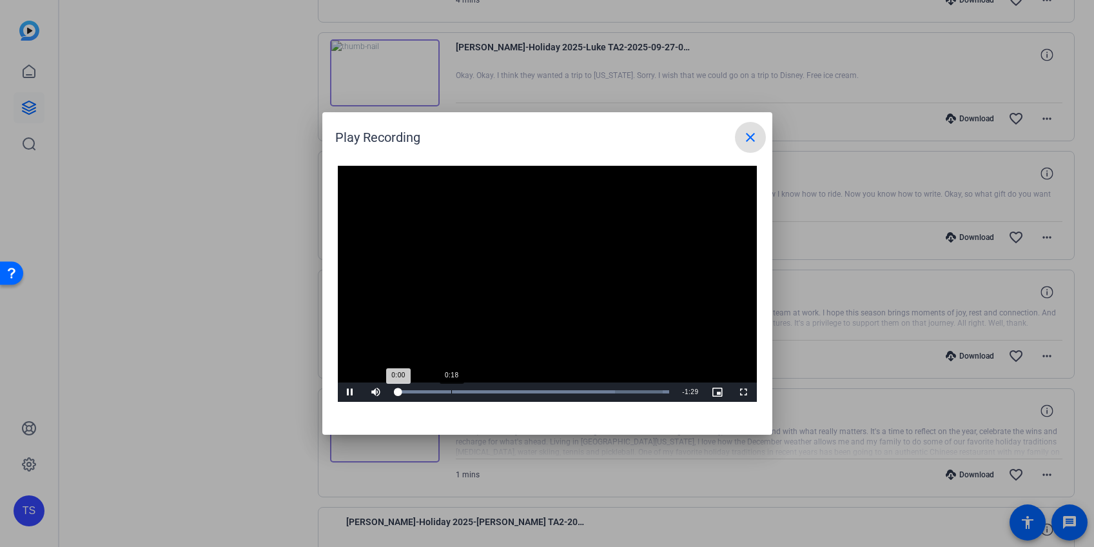
click at [451, 393] on div "Loaded : 100.00% 0:18 0:00" at bounding box center [533, 391] width 274 height 3
click at [746, 135] on mat-icon "close" at bounding box center [750, 137] width 15 height 15
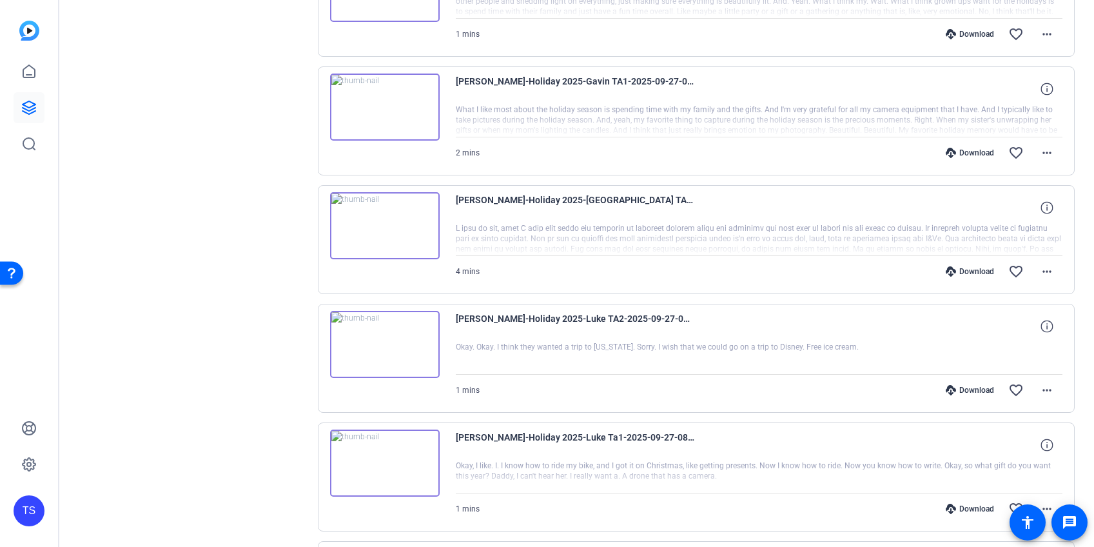
scroll to position [1371, 0]
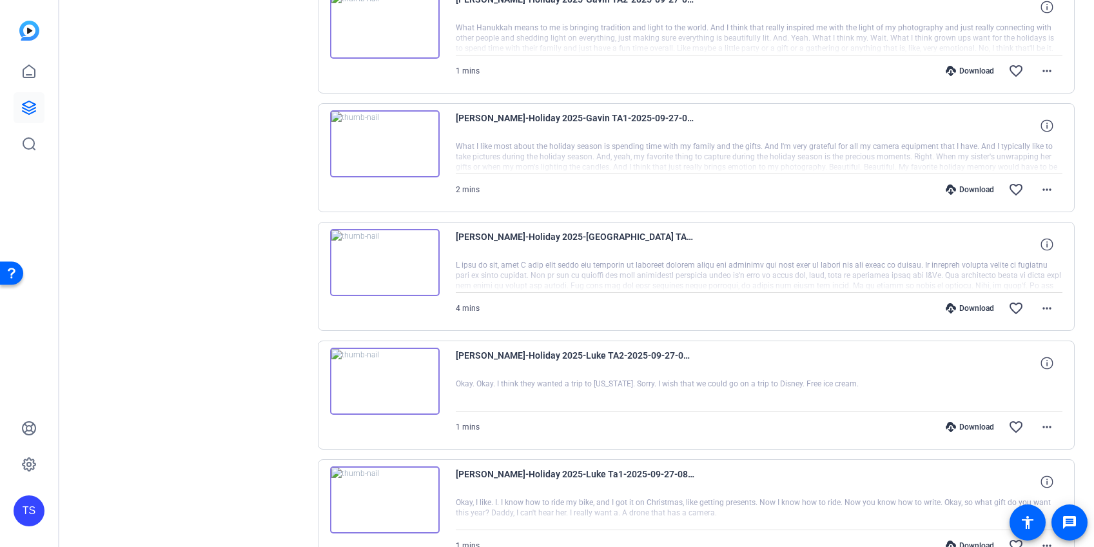
click at [389, 154] on img at bounding box center [385, 143] width 110 height 67
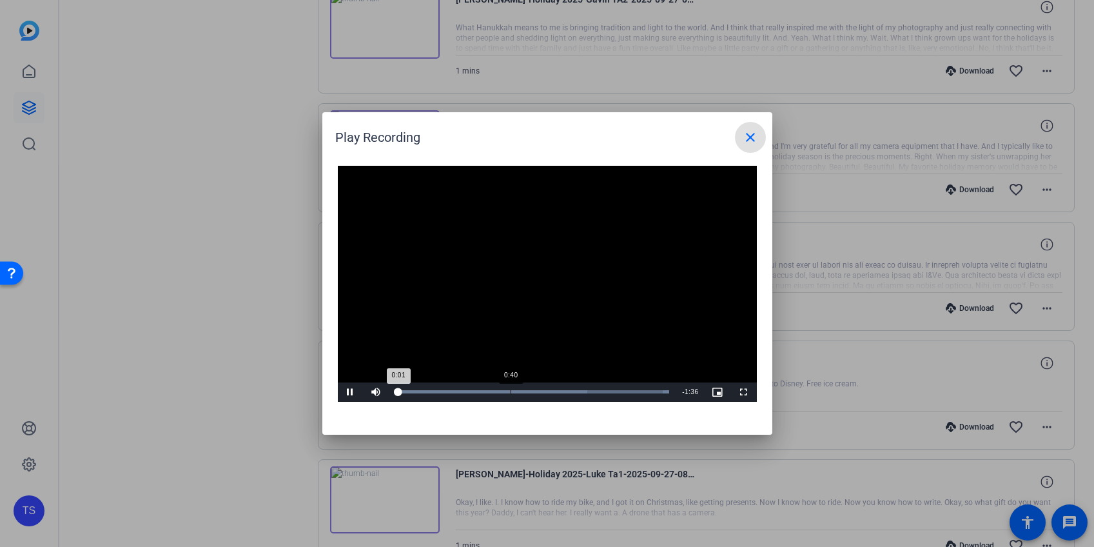
click at [510, 391] on div "Loaded : 100.00% 0:40 0:01" at bounding box center [533, 391] width 274 height 3
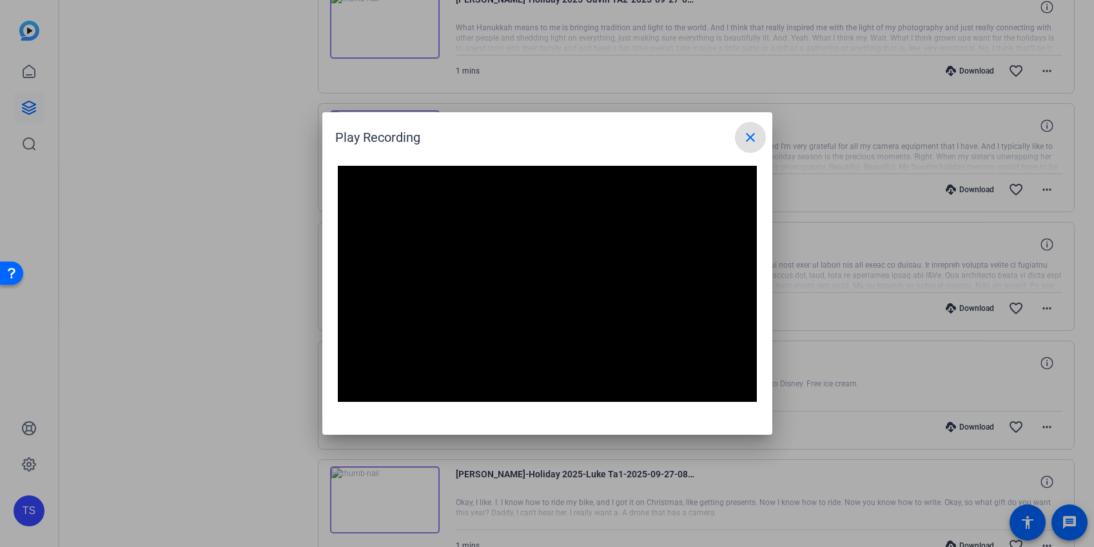
click at [751, 141] on mat-icon "close" at bounding box center [750, 137] width 15 height 15
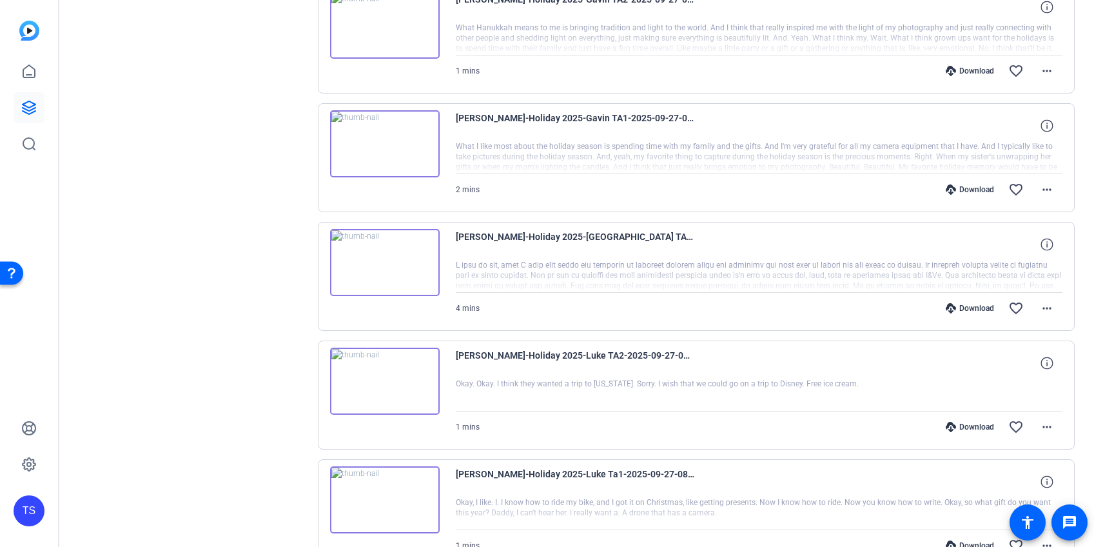
click at [391, 259] on img at bounding box center [385, 262] width 110 height 67
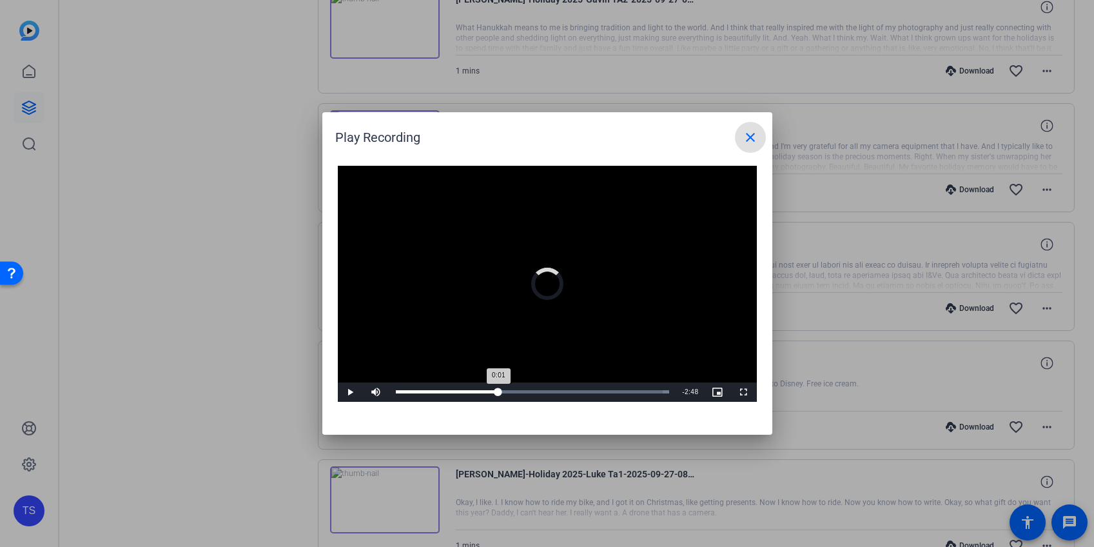
click at [498, 390] on div "Loaded : 100.00% 1:41 0:01" at bounding box center [533, 391] width 274 height 3
click at [518, 390] on div "1:59" at bounding box center [518, 391] width 1 height 3
click at [757, 139] on mat-icon "close" at bounding box center [750, 137] width 15 height 15
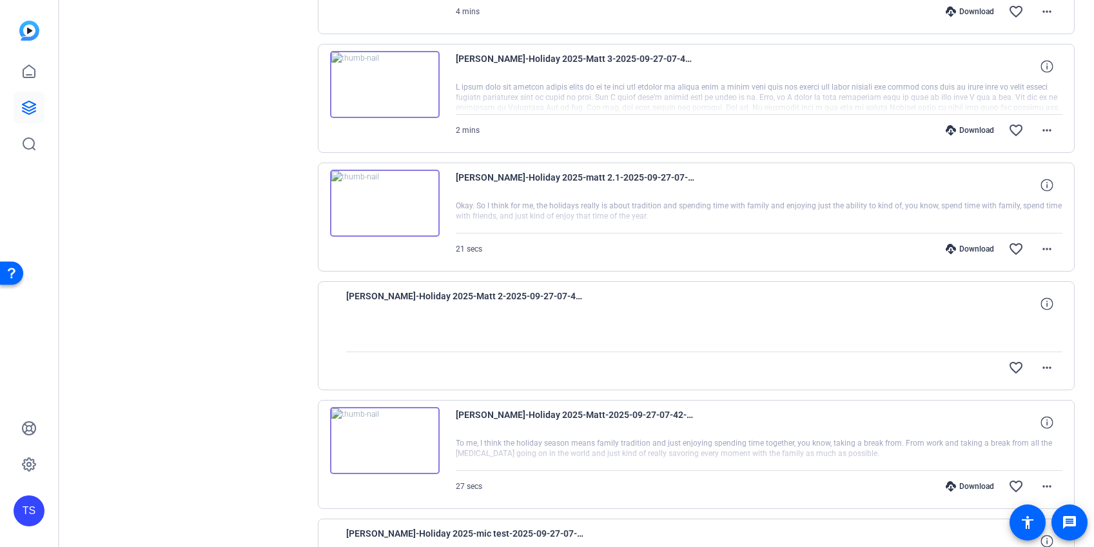
scroll to position [2759, 0]
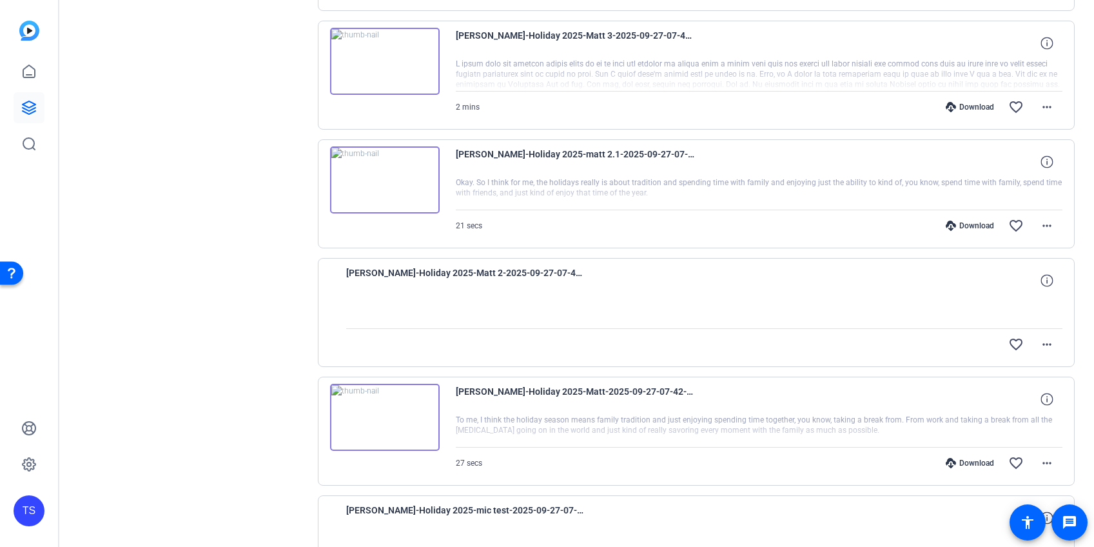
click at [961, 461] on div "Download" at bounding box center [970, 463] width 61 height 10
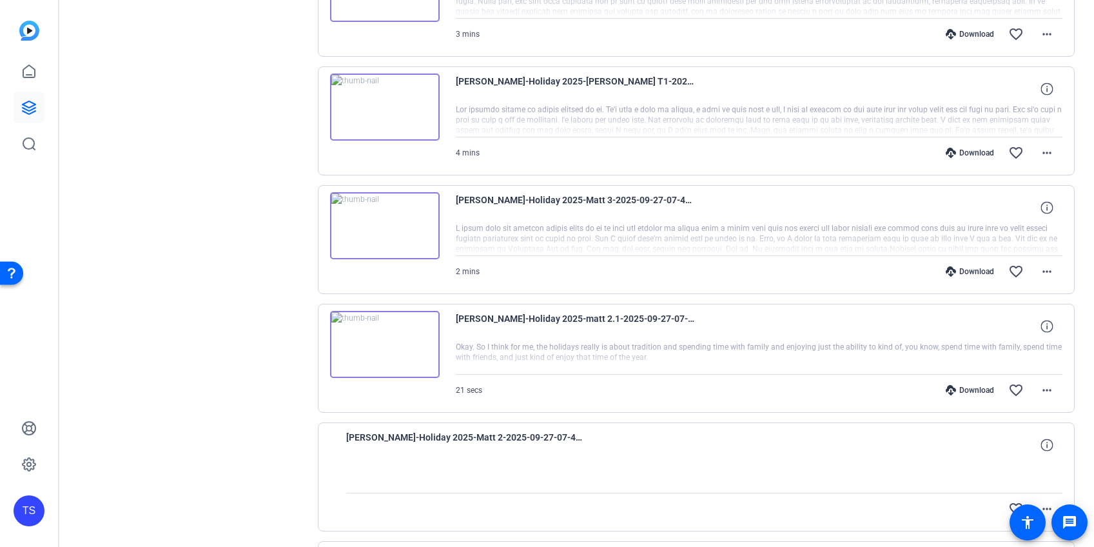
scroll to position [2577, 0]
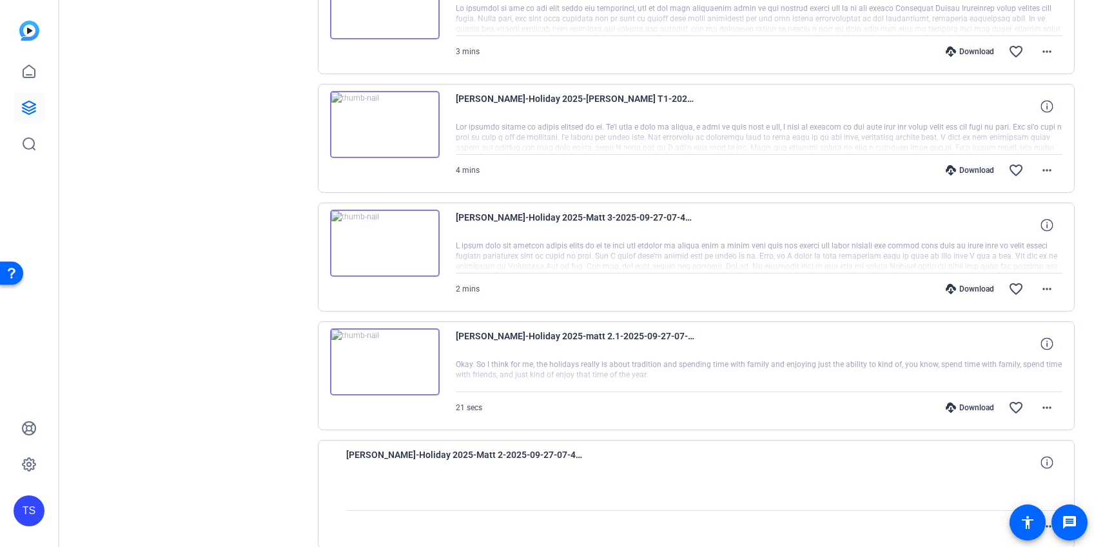
click at [978, 286] on div "Download" at bounding box center [970, 289] width 61 height 10
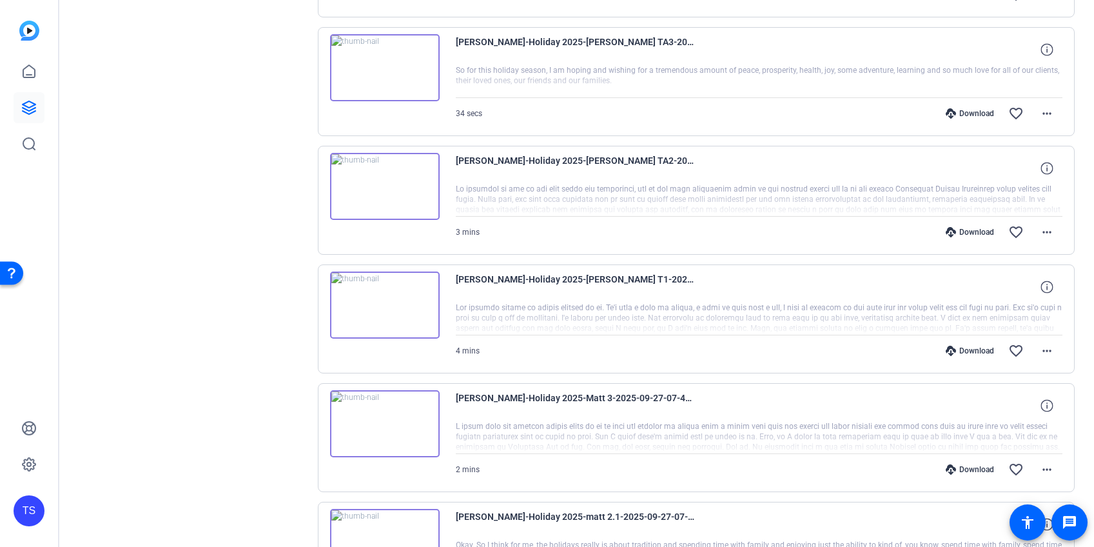
scroll to position [2395, 0]
click at [980, 350] on div "Download" at bounding box center [970, 352] width 61 height 10
click at [971, 231] on div "Download" at bounding box center [970, 233] width 61 height 10
click at [976, 113] on div "Download" at bounding box center [970, 115] width 61 height 10
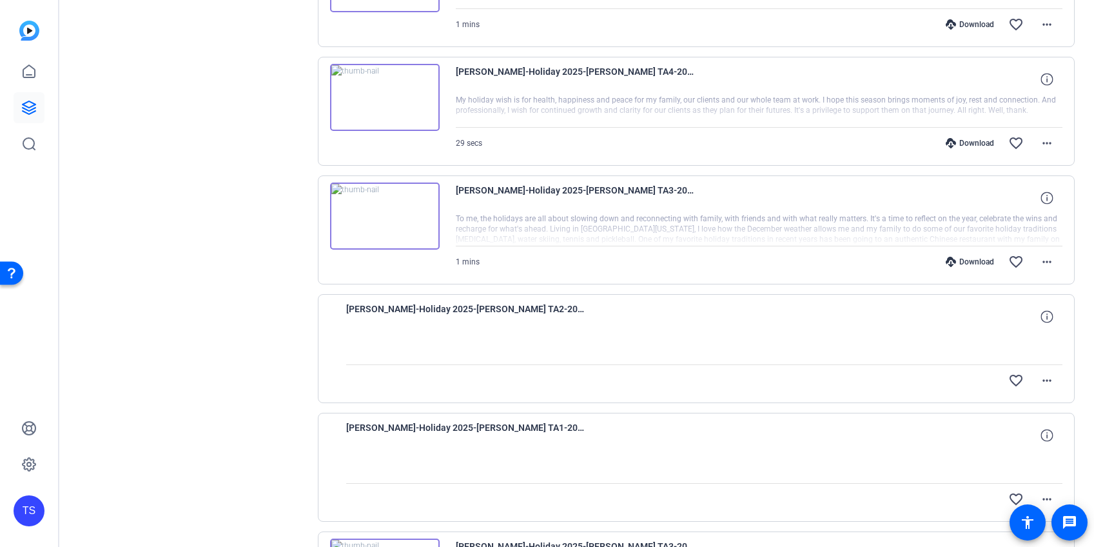
scroll to position [1893, 0]
click at [960, 257] on div "Download" at bounding box center [970, 261] width 61 height 10
click at [972, 141] on div "Download" at bounding box center [970, 142] width 61 height 10
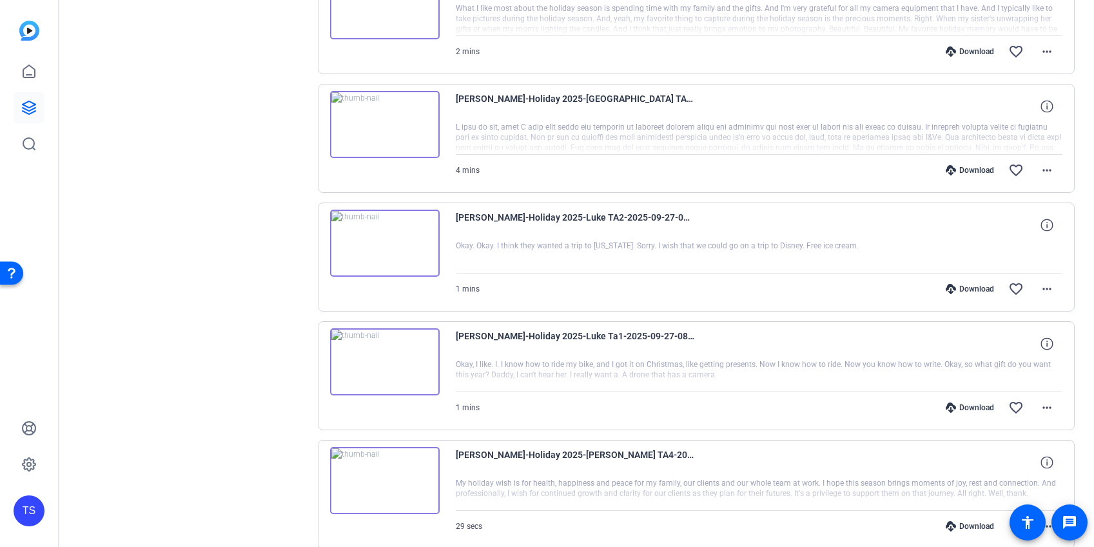
scroll to position [1506, 0]
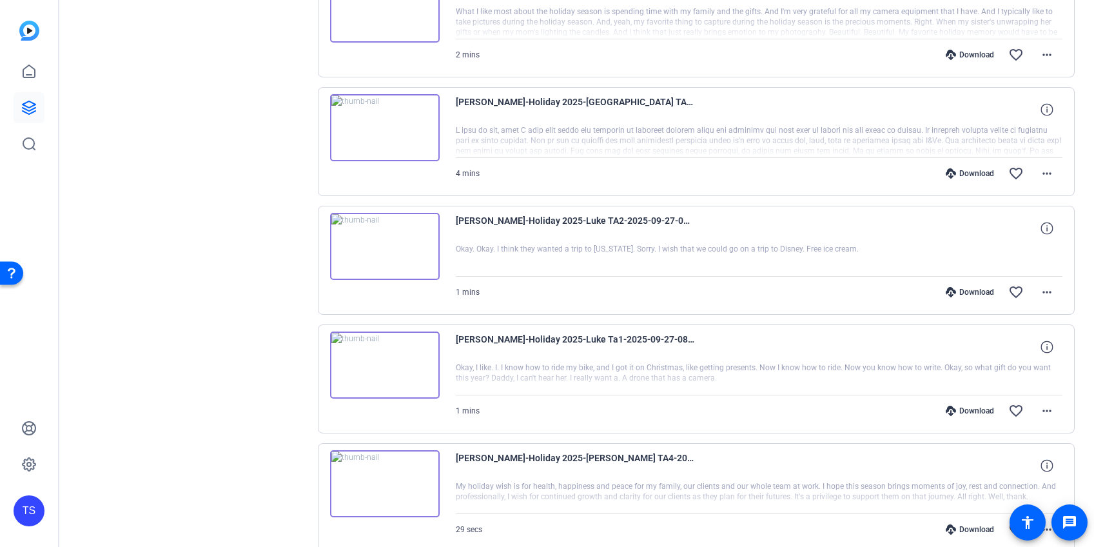
click at [965, 408] on div "Download" at bounding box center [970, 411] width 61 height 10
click at [965, 291] on div "Download" at bounding box center [970, 292] width 61 height 10
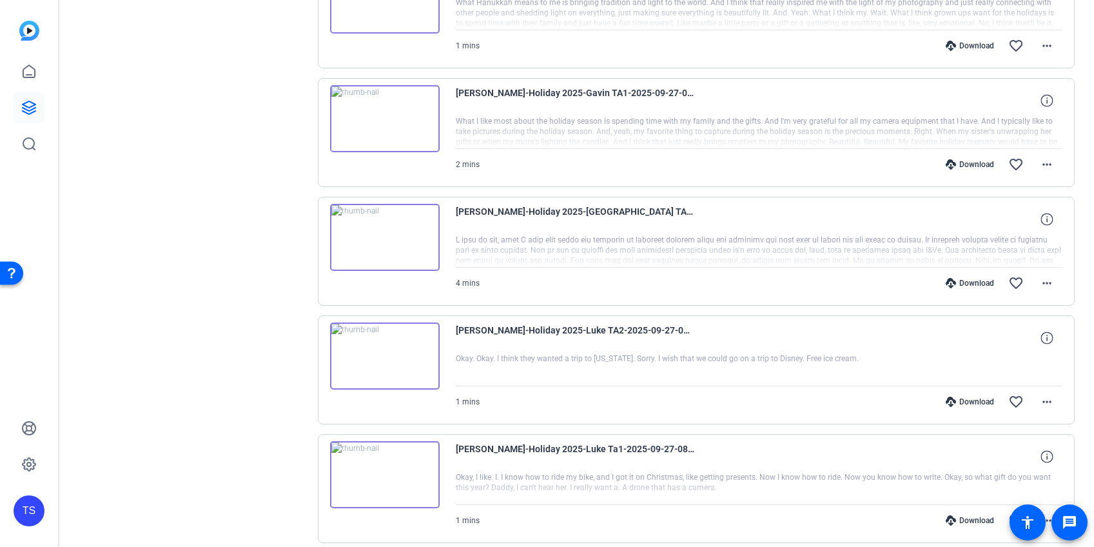
scroll to position [1388, 0]
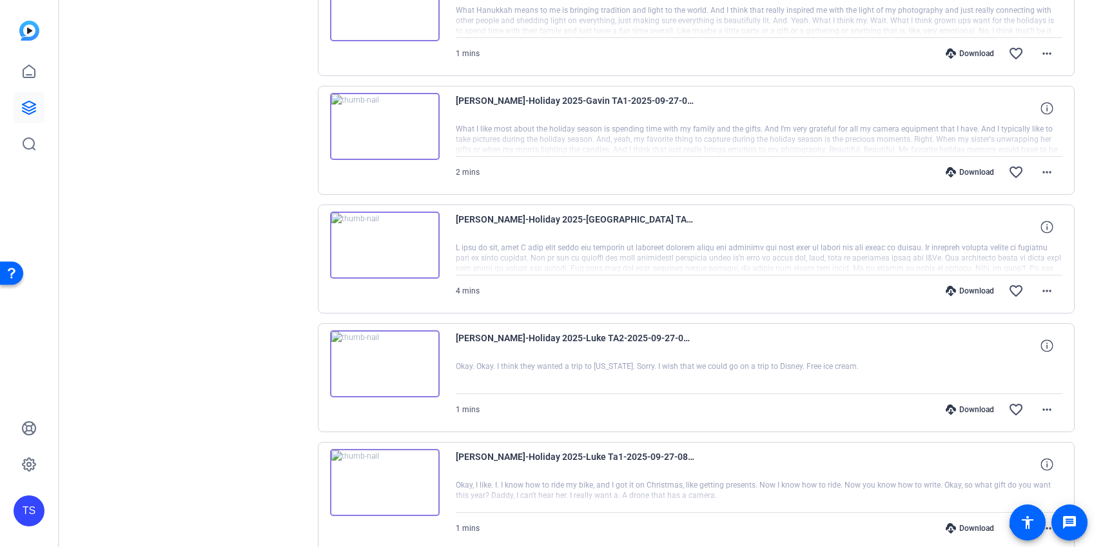
click at [965, 291] on div "Download" at bounding box center [970, 291] width 61 height 10
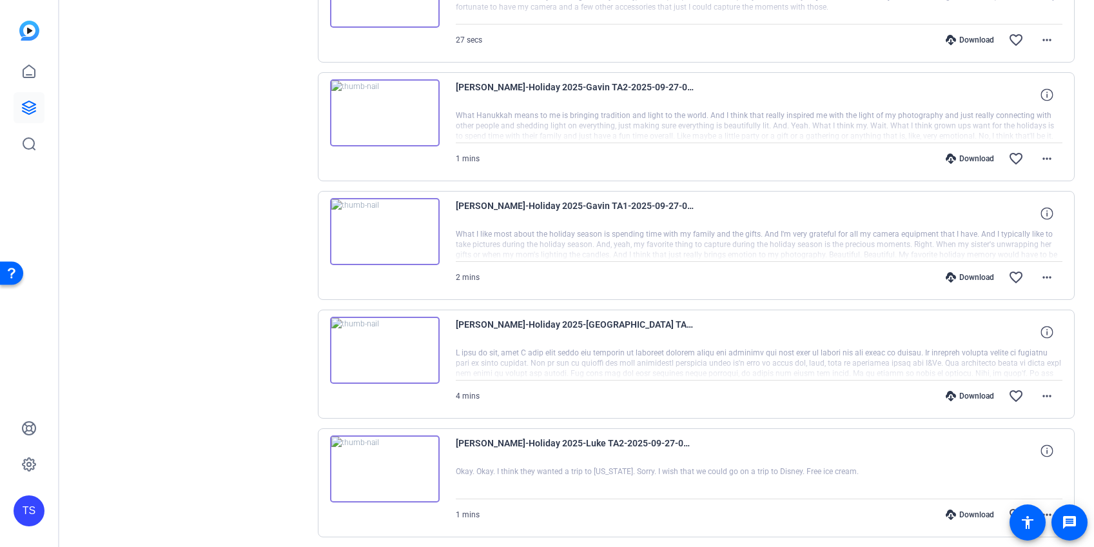
scroll to position [1279, 0]
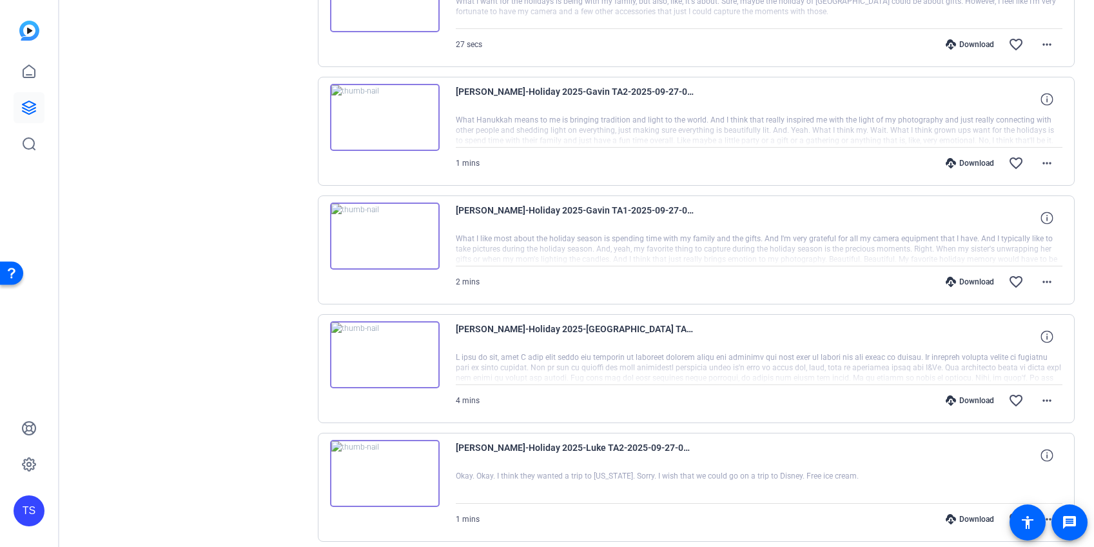
click at [965, 281] on div "Download" at bounding box center [970, 282] width 61 height 10
click at [964, 160] on div "Download" at bounding box center [970, 163] width 61 height 10
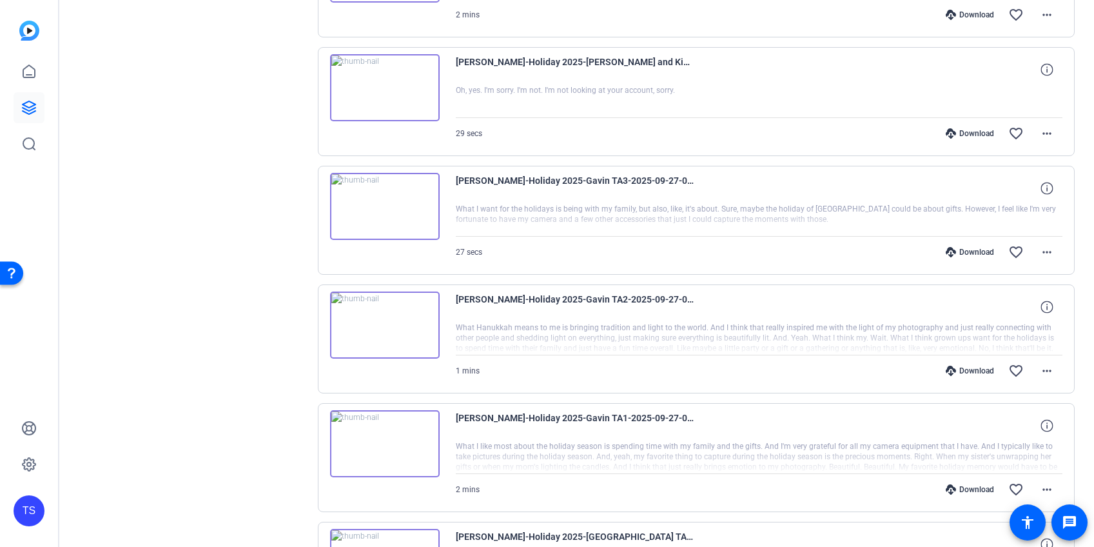
scroll to position [1067, 0]
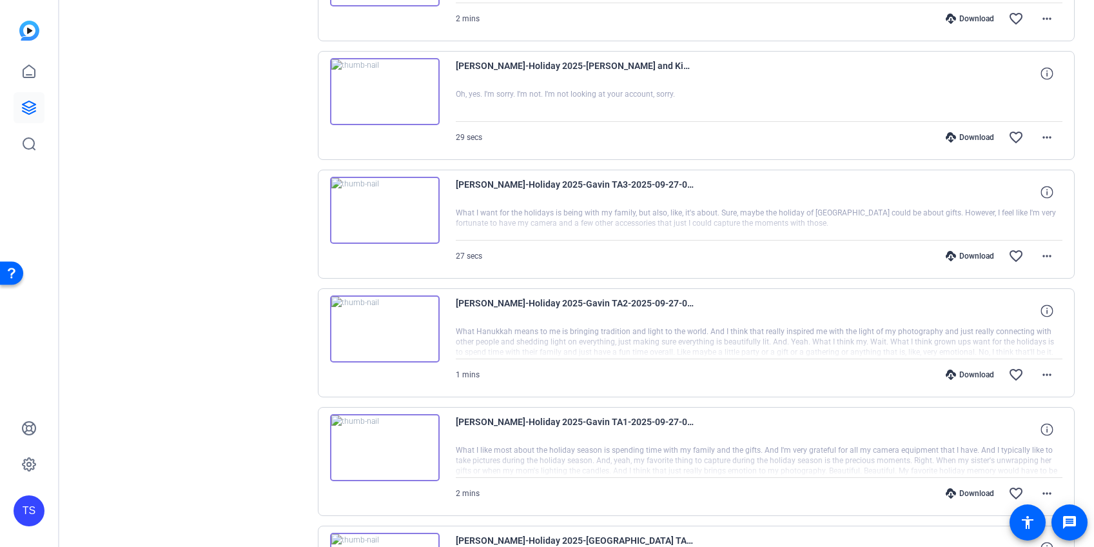
click at [967, 255] on div "Download" at bounding box center [970, 256] width 61 height 10
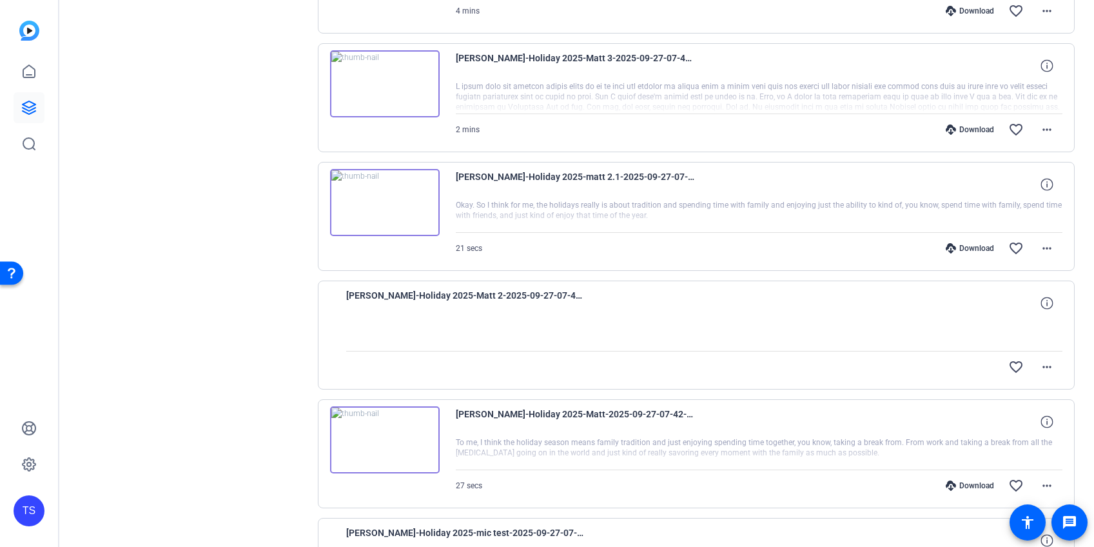
scroll to position [2760, 0]
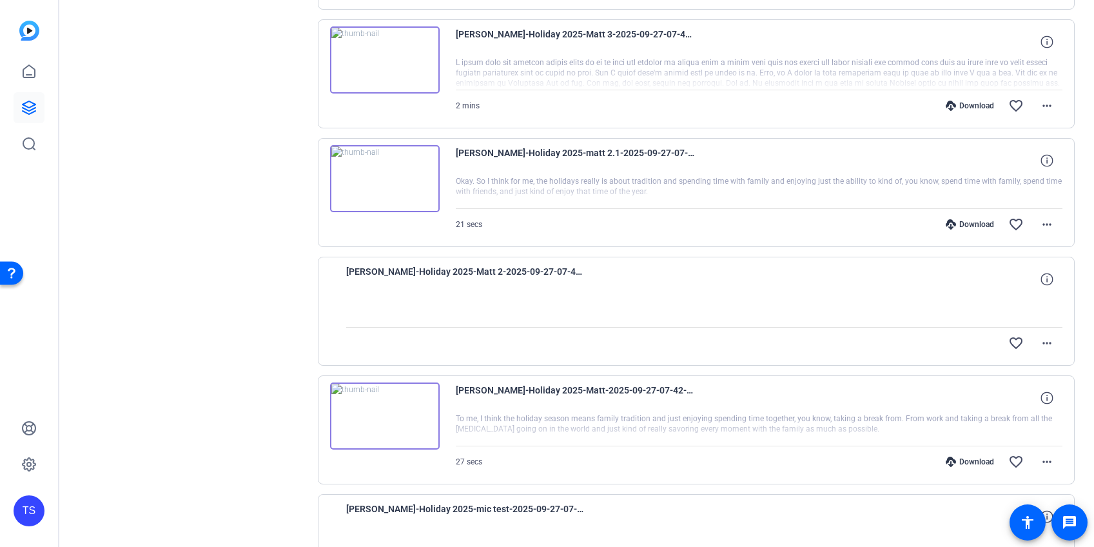
click at [982, 221] on div "Download" at bounding box center [970, 224] width 61 height 10
